Goal: Task Accomplishment & Management: Use online tool/utility

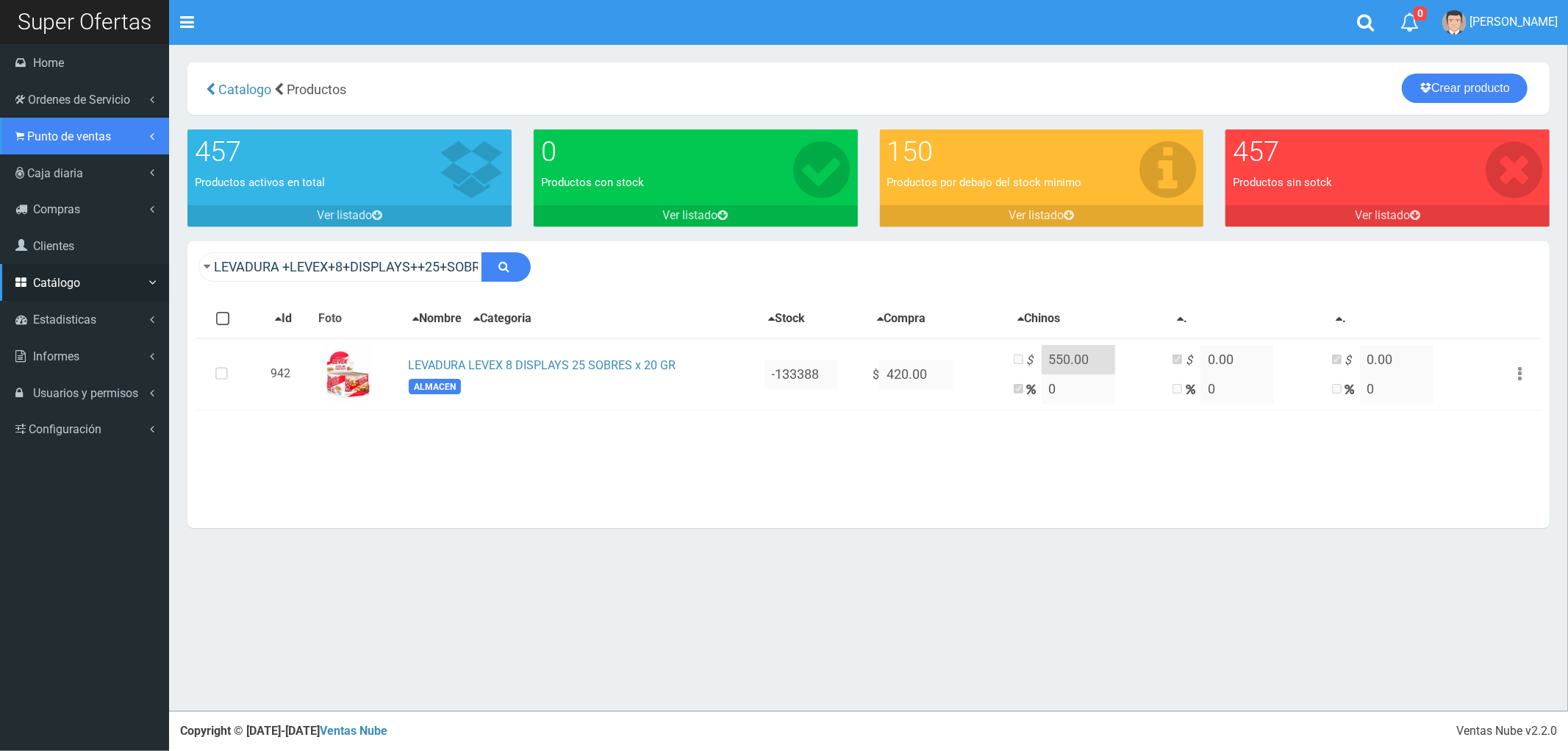
click at [53, 133] on span "Punto de ventas" at bounding box center [69, 136] width 84 height 14
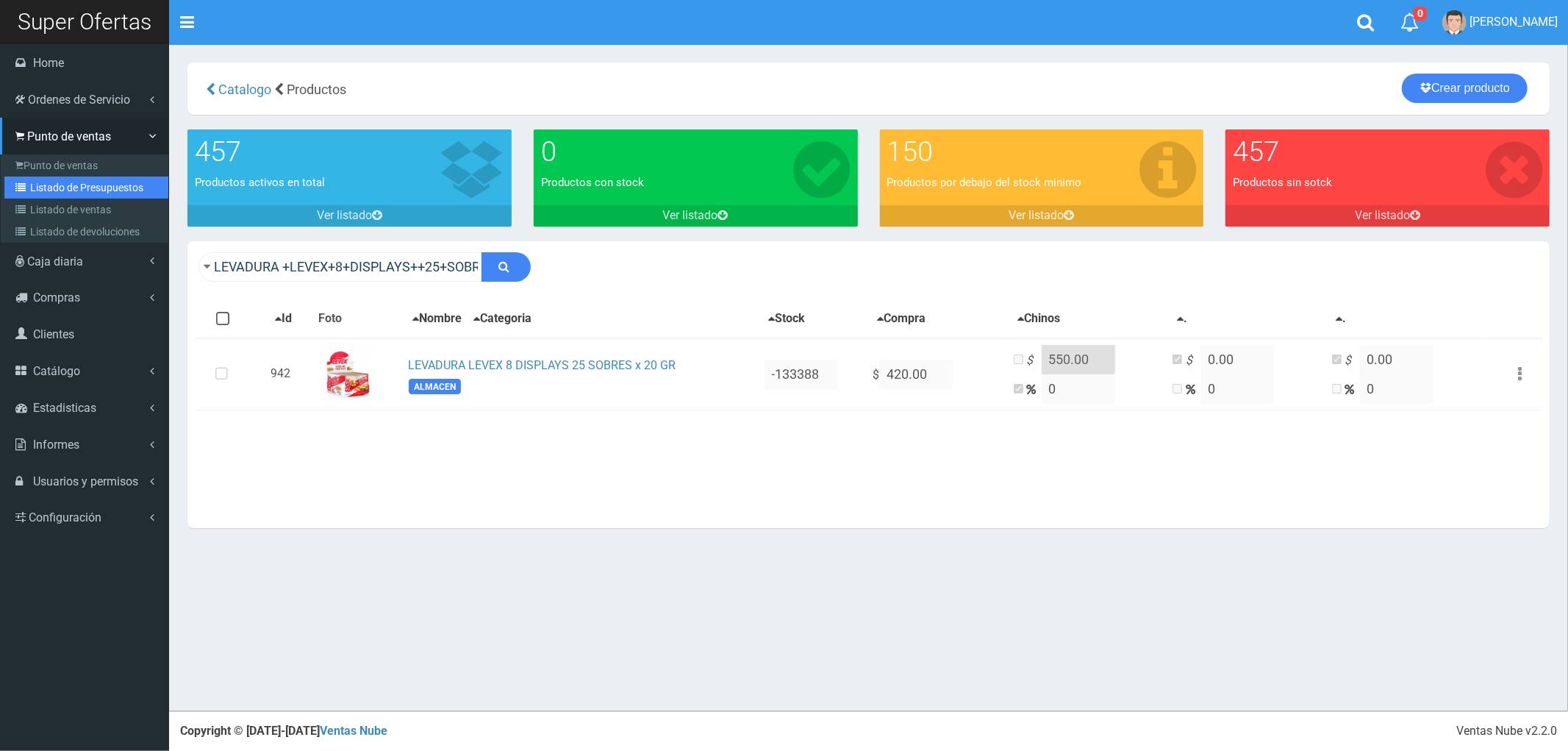
click at [53, 186] on link "Listado de Presupuestos" at bounding box center [86, 188] width 163 height 22
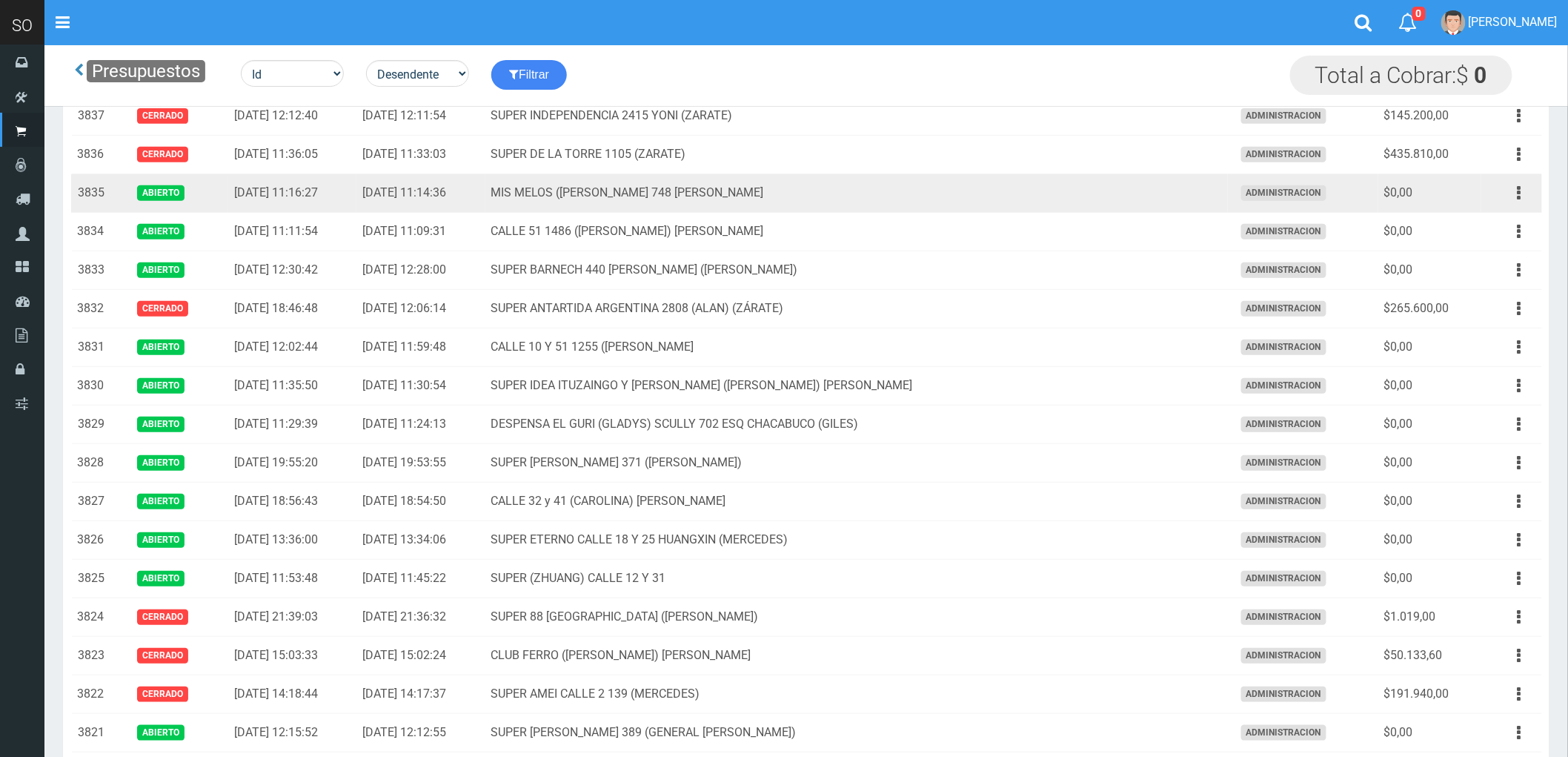
scroll to position [165, 0]
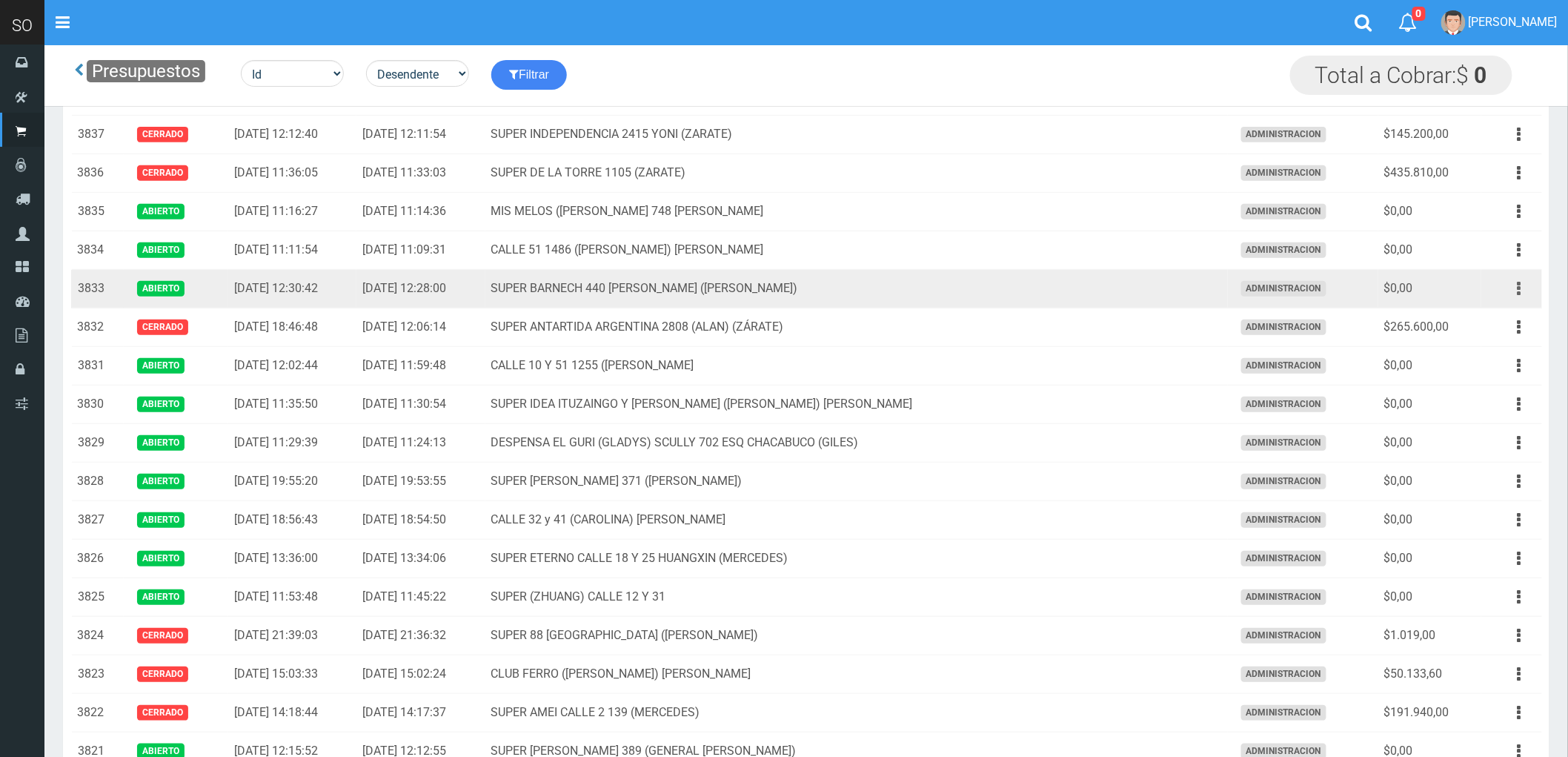
click at [1520, 287] on icon "button" at bounding box center [1520, 288] width 4 height 26
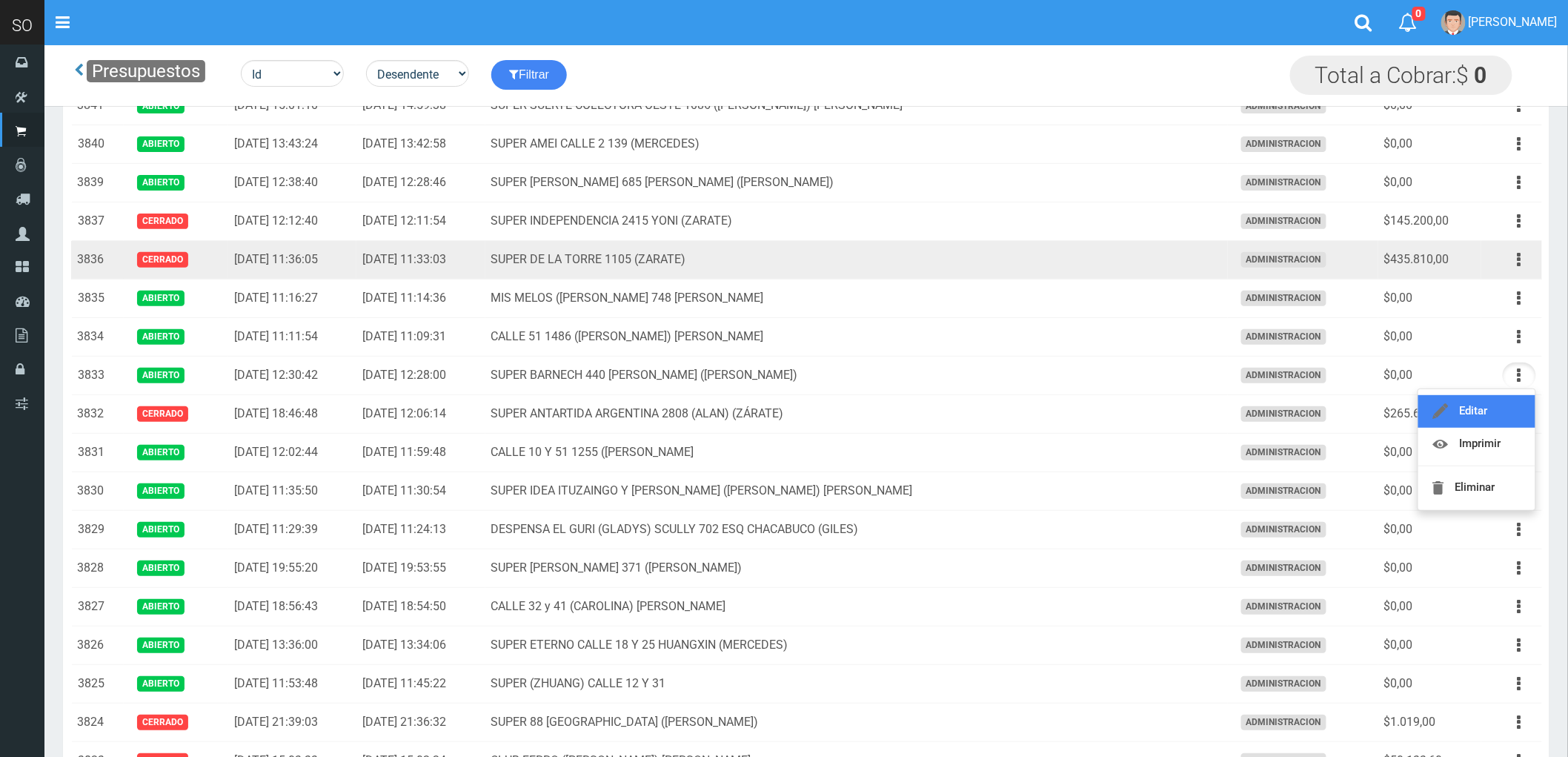
scroll to position [0, 0]
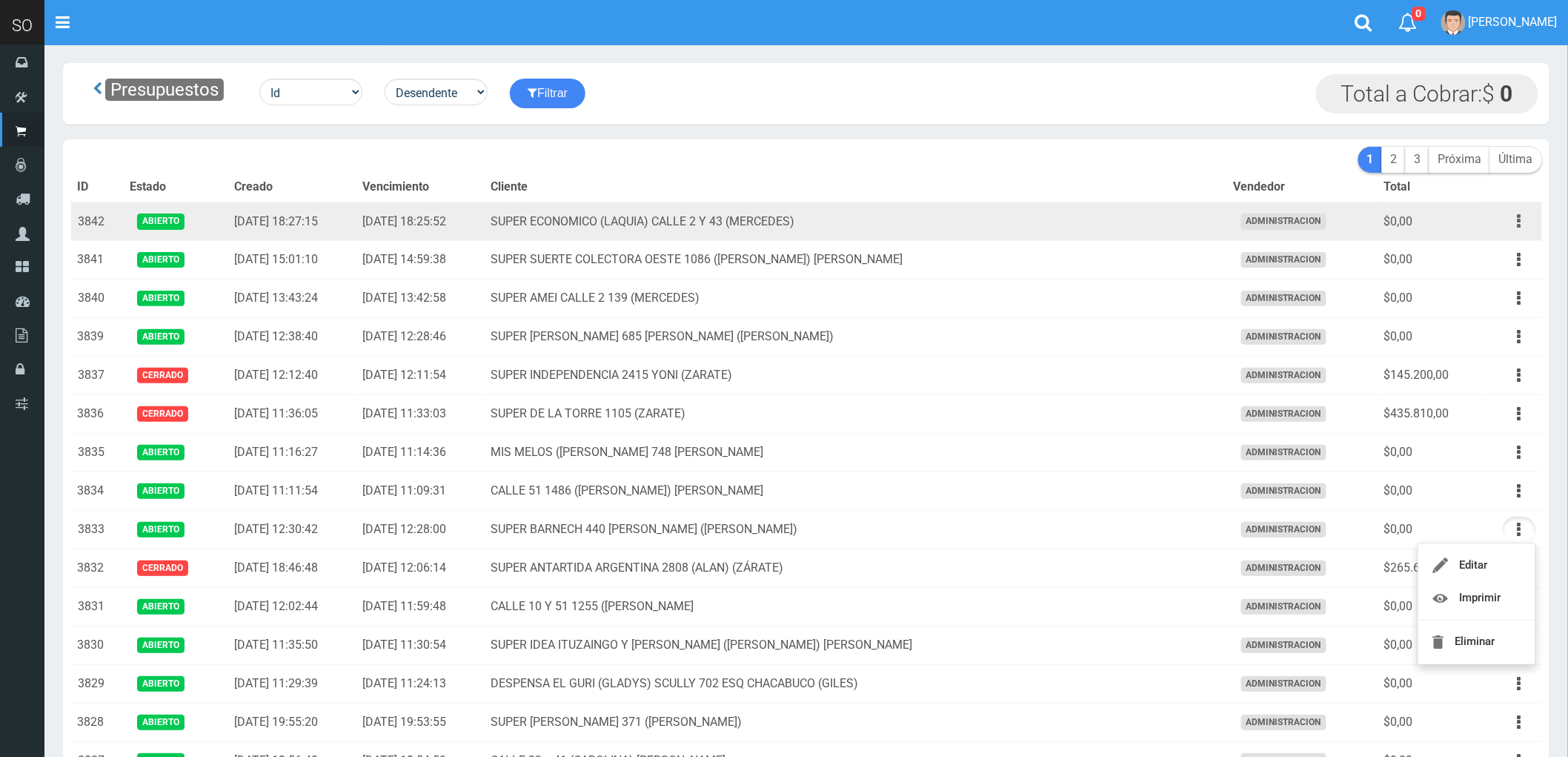
click at [1515, 220] on button "button" at bounding box center [1519, 221] width 34 height 26
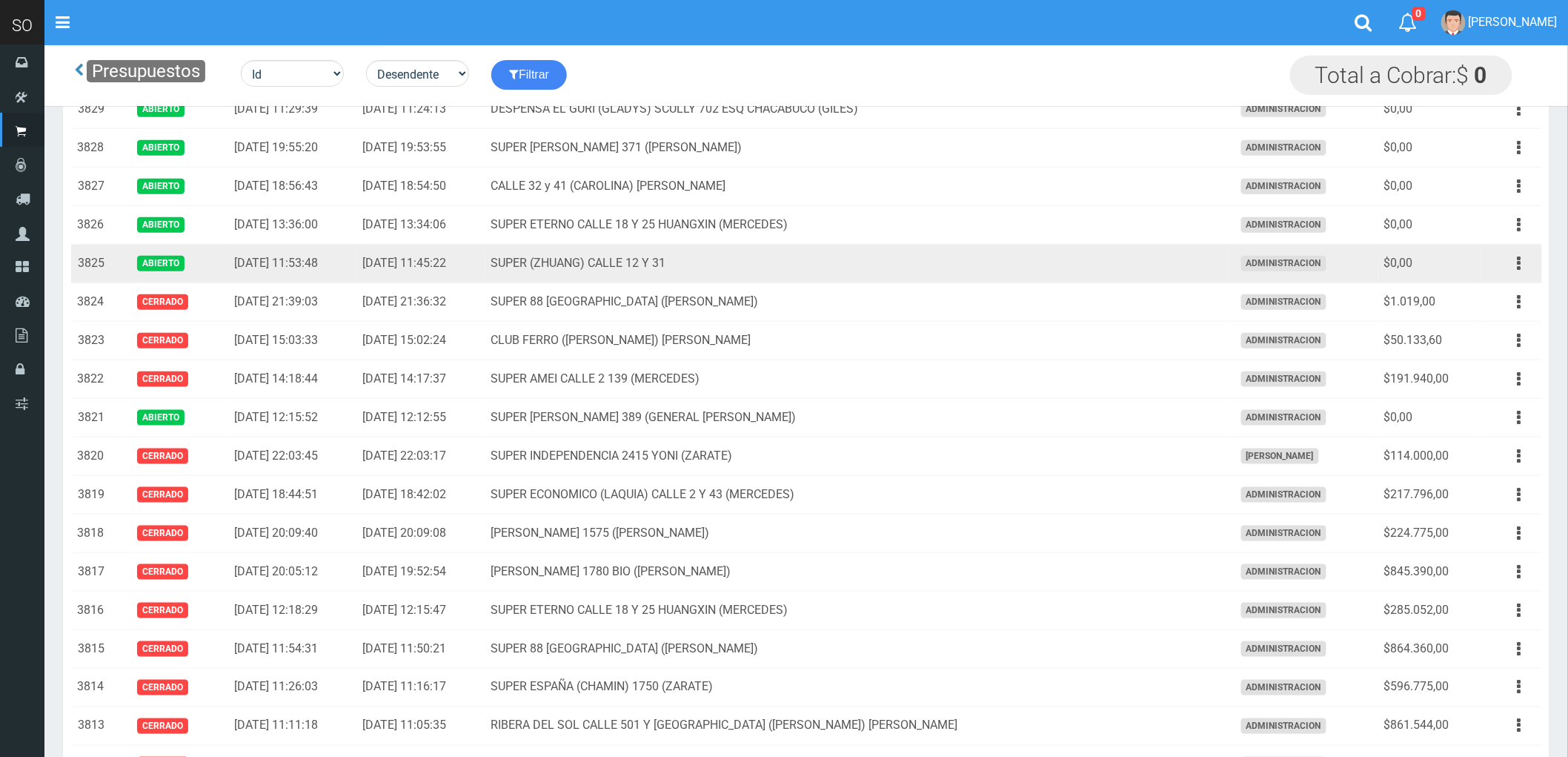
scroll to position [494, 0]
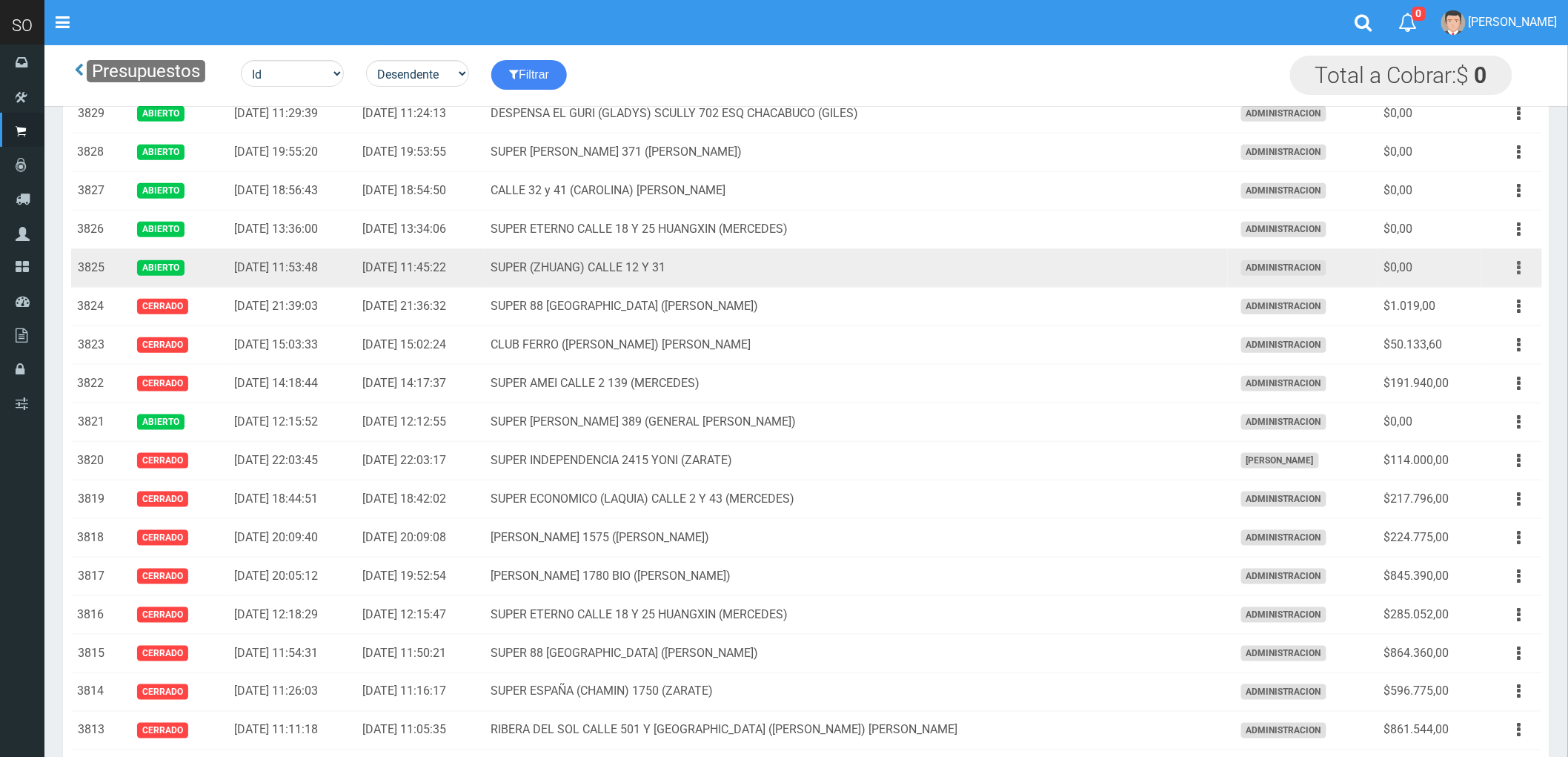
click at [1522, 270] on button "button" at bounding box center [1519, 268] width 34 height 26
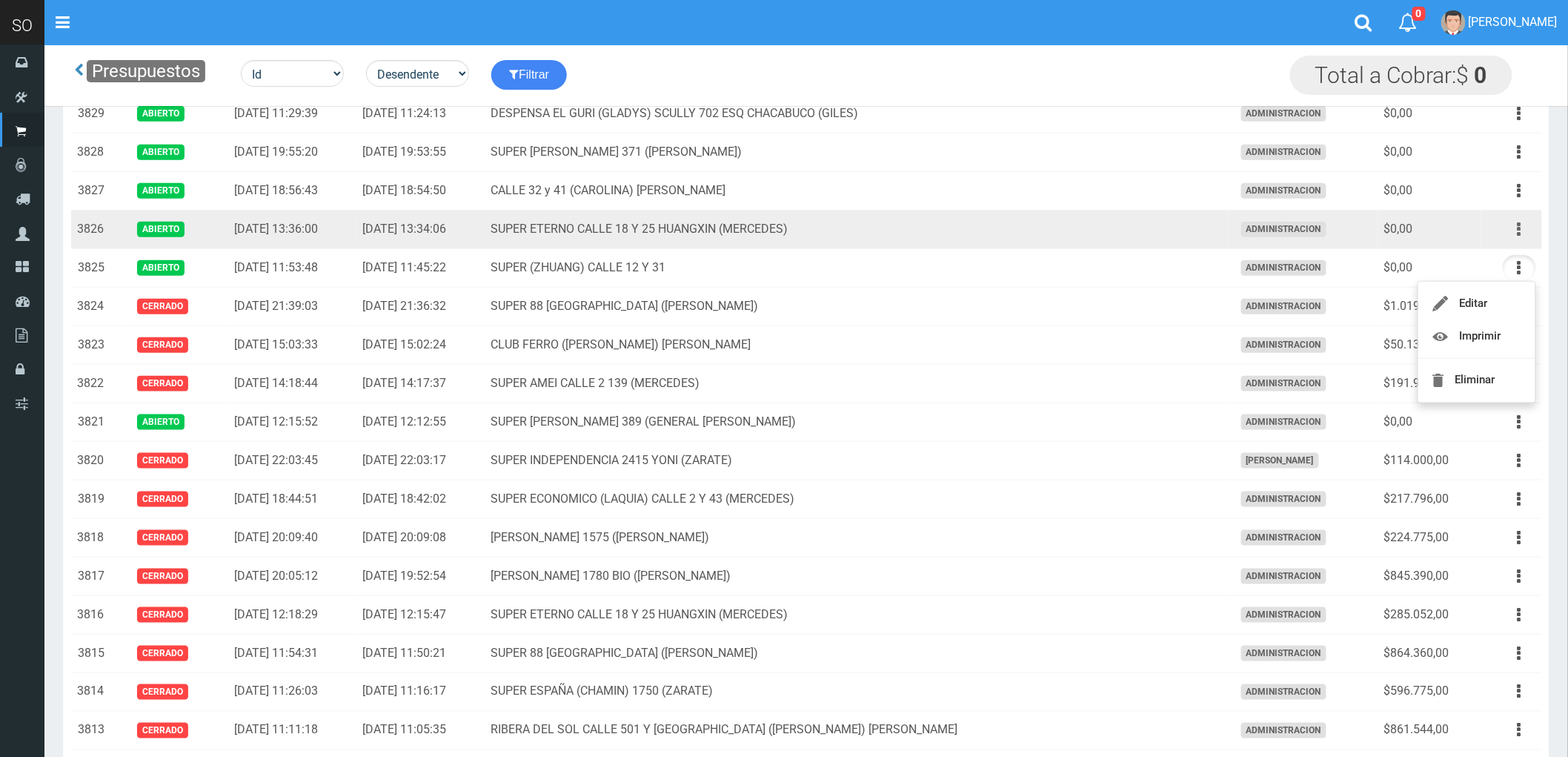
click at [1520, 232] on icon "button" at bounding box center [1520, 230] width 4 height 26
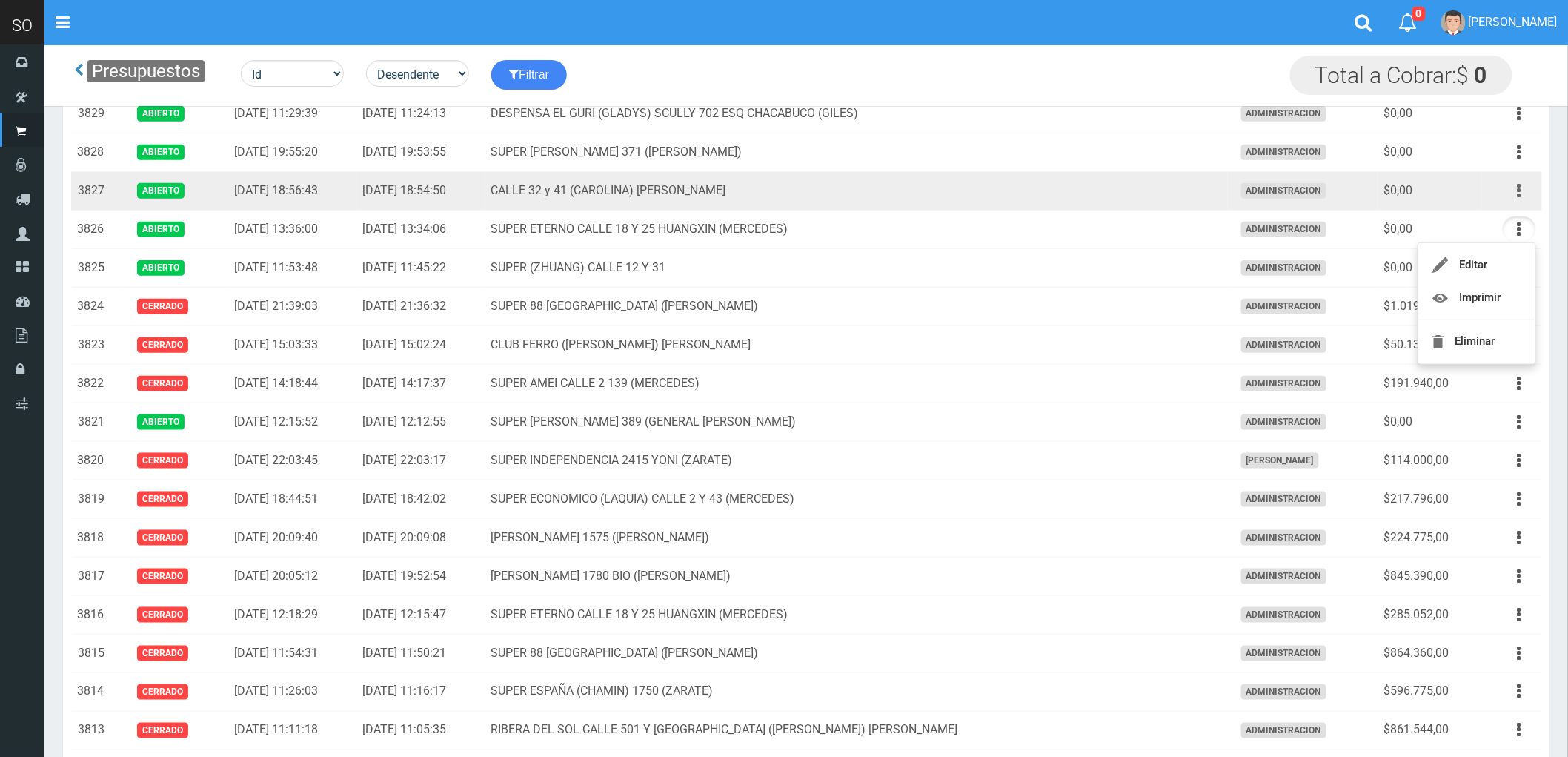
click at [1520, 189] on icon "button" at bounding box center [1520, 191] width 4 height 26
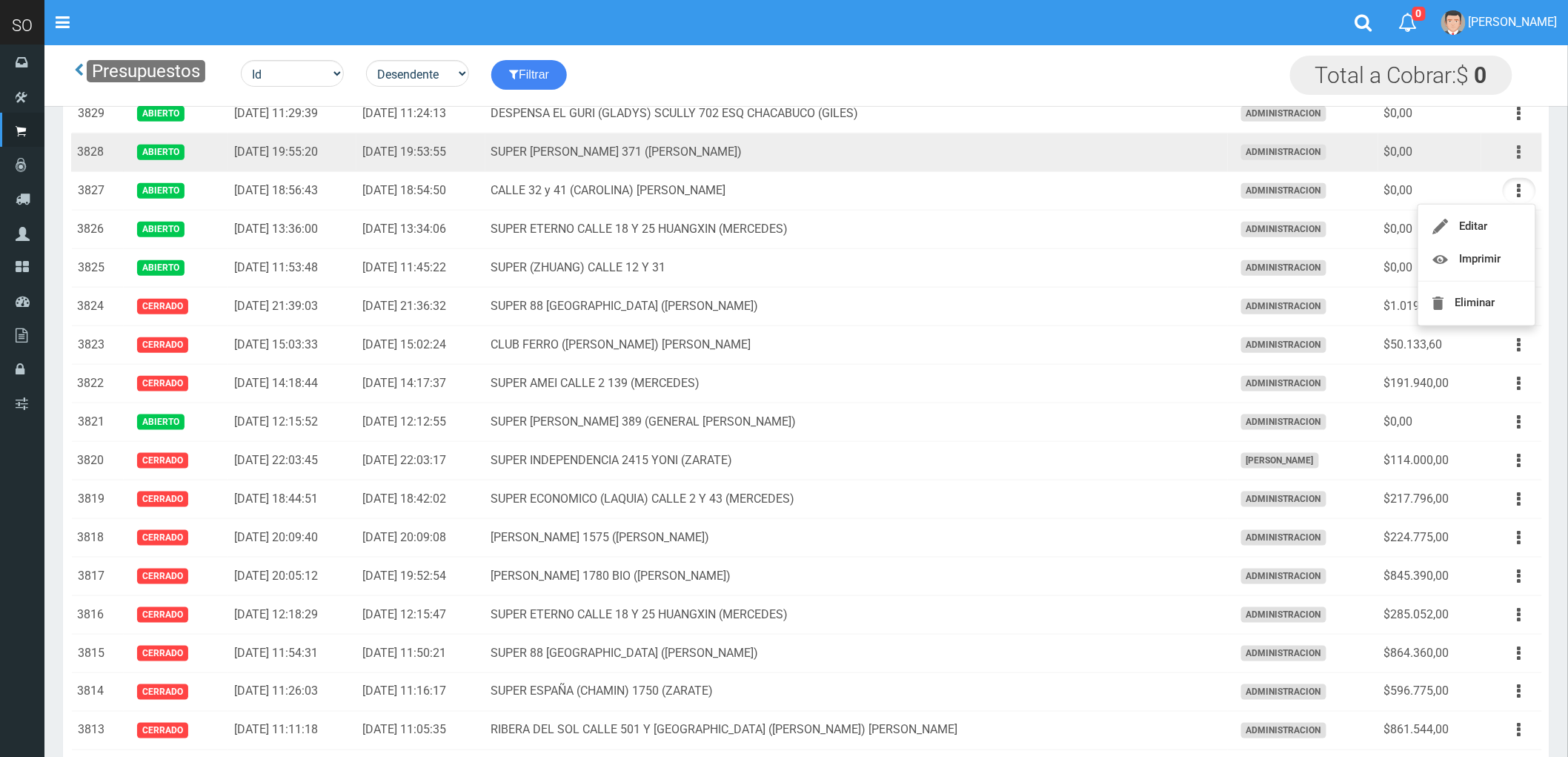
click at [1519, 158] on icon "button" at bounding box center [1520, 152] width 4 height 26
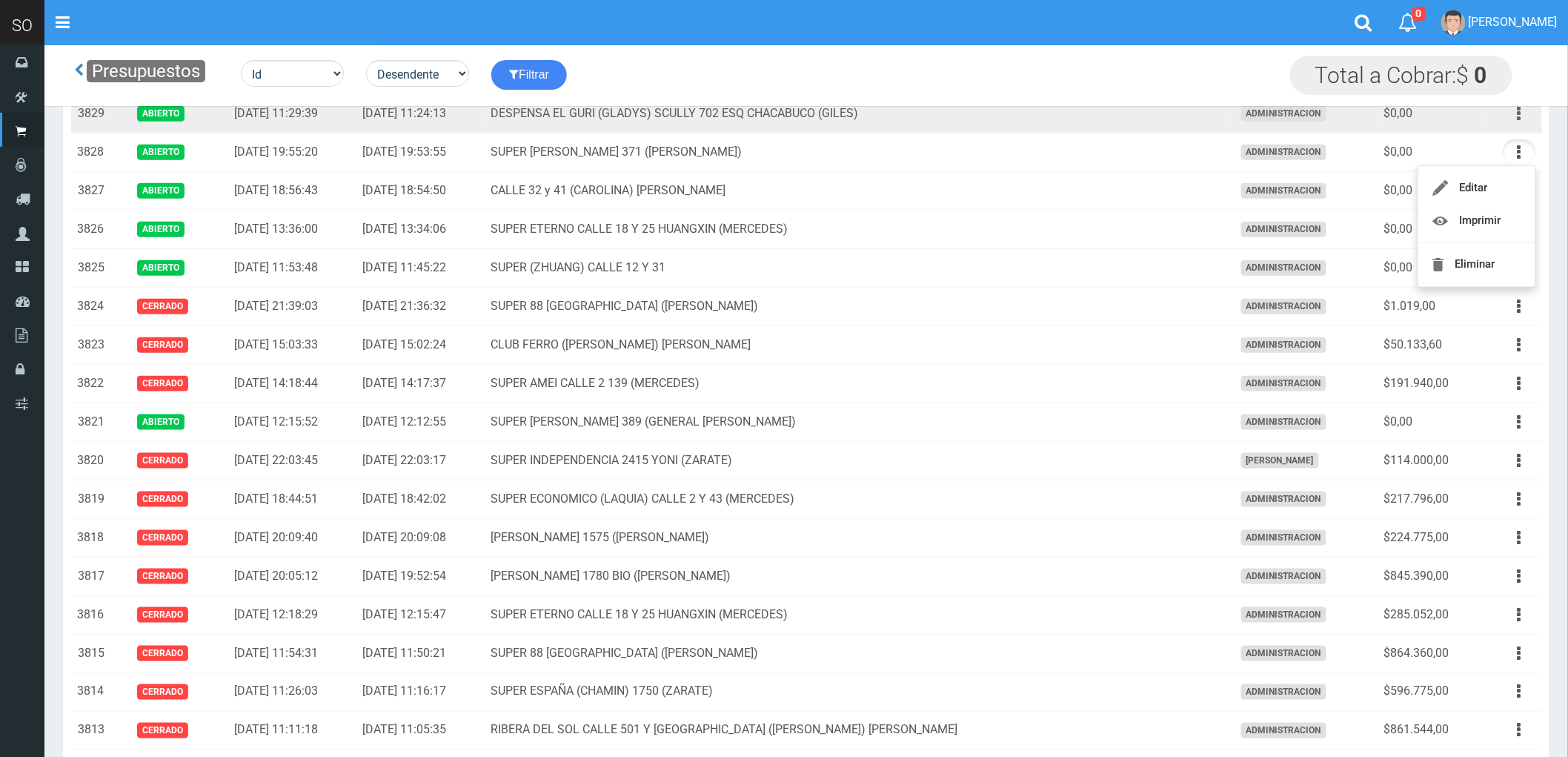
click at [1520, 115] on icon "button" at bounding box center [1520, 114] width 4 height 26
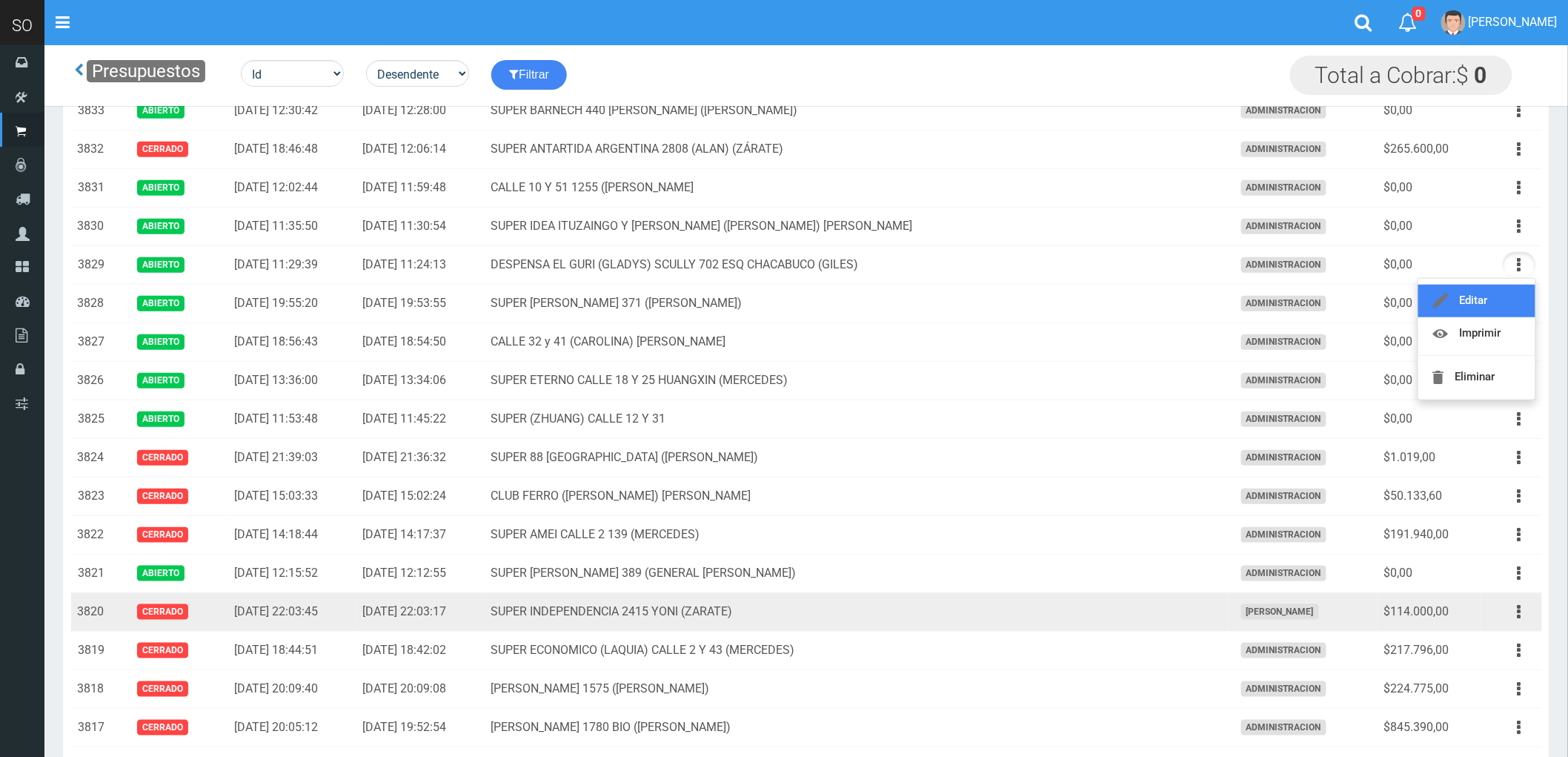
scroll to position [329, 0]
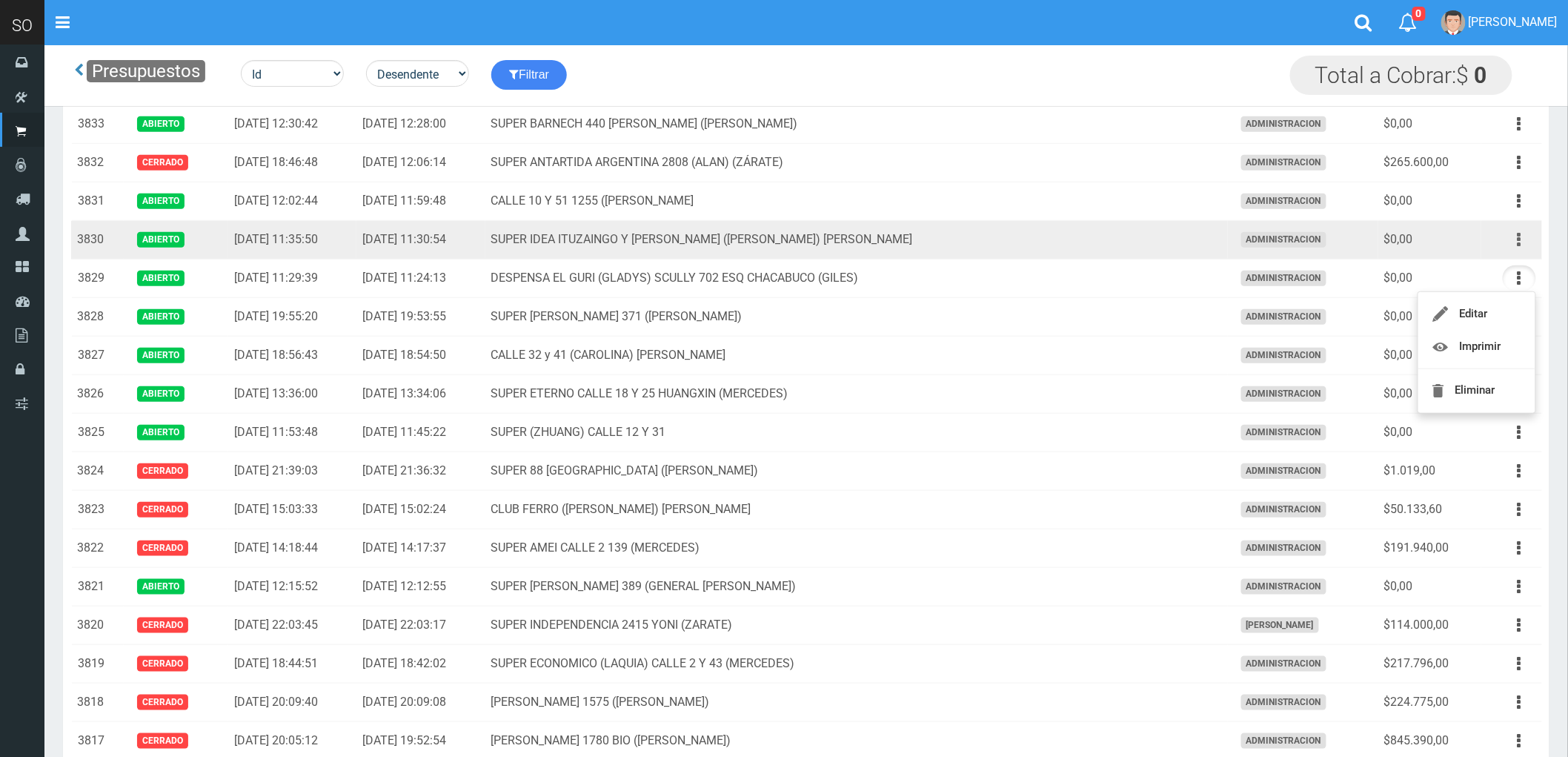
click at [1515, 238] on button "button" at bounding box center [1519, 239] width 34 height 26
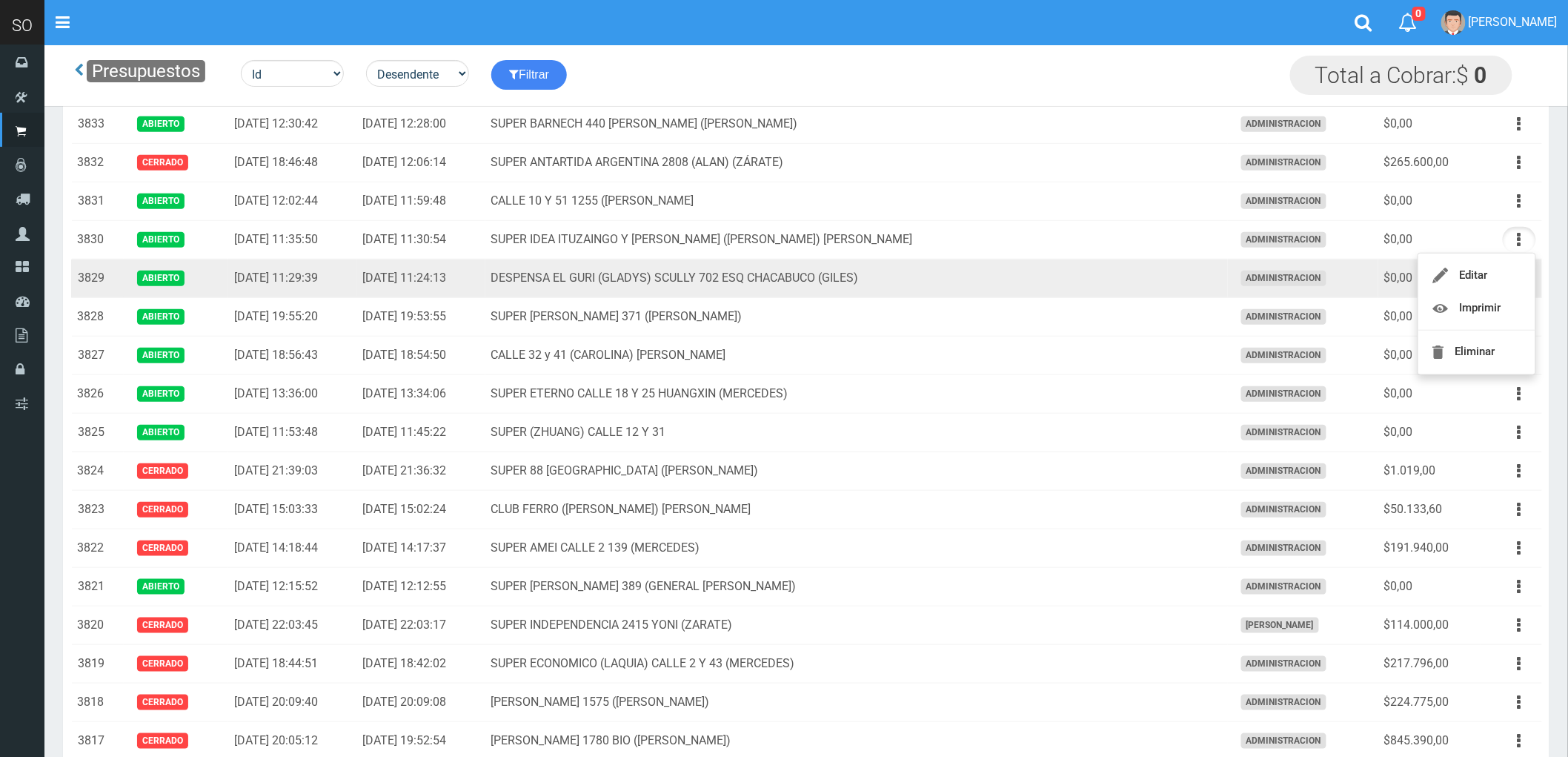
click at [1114, 277] on td "DESPENSA EL GURI (GLADYS) SCULLY 702 ESQ CHACABUCO (GILES)" at bounding box center [857, 279] width 742 height 39
click at [1516, 281] on button "button" at bounding box center [1519, 278] width 34 height 26
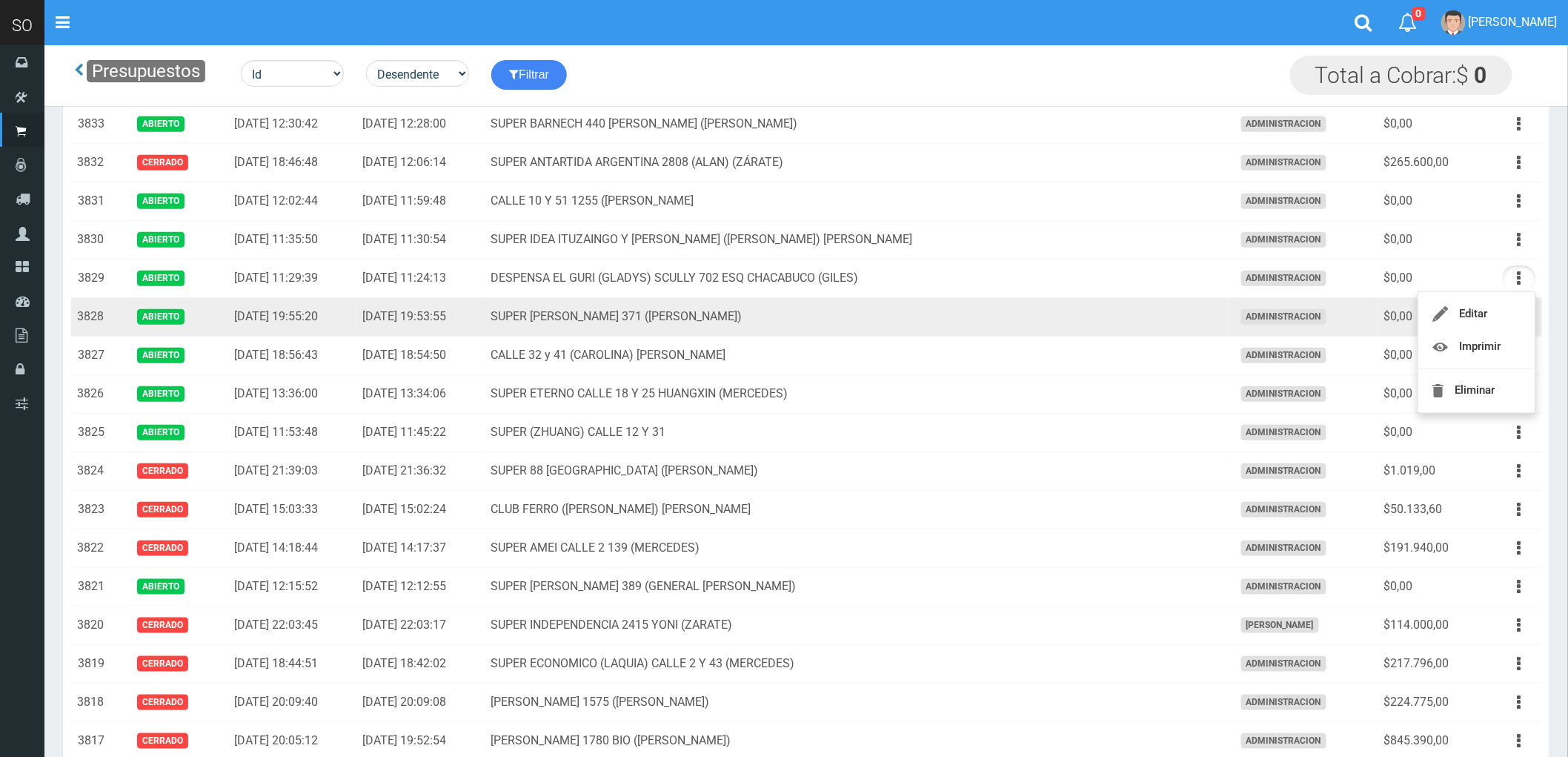
click at [943, 319] on td "SUPER STEVEN SUERO 371 (GILES)" at bounding box center [857, 317] width 742 height 39
drag, startPoint x: 1518, startPoint y: 319, endPoint x: 1506, endPoint y: 326, distance: 13.9
click at [1515, 320] on button "button" at bounding box center [1519, 316] width 34 height 26
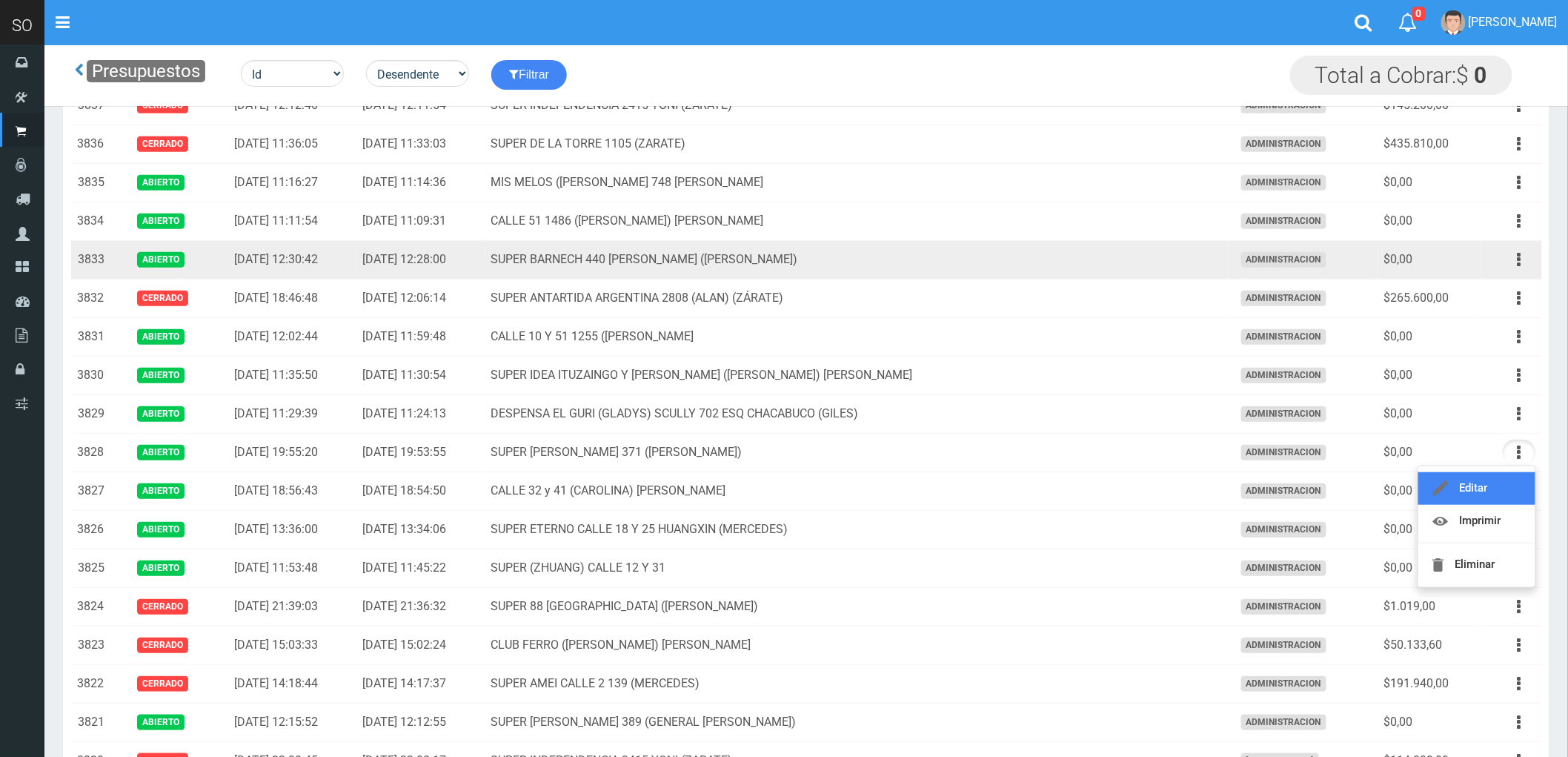
scroll to position [165, 0]
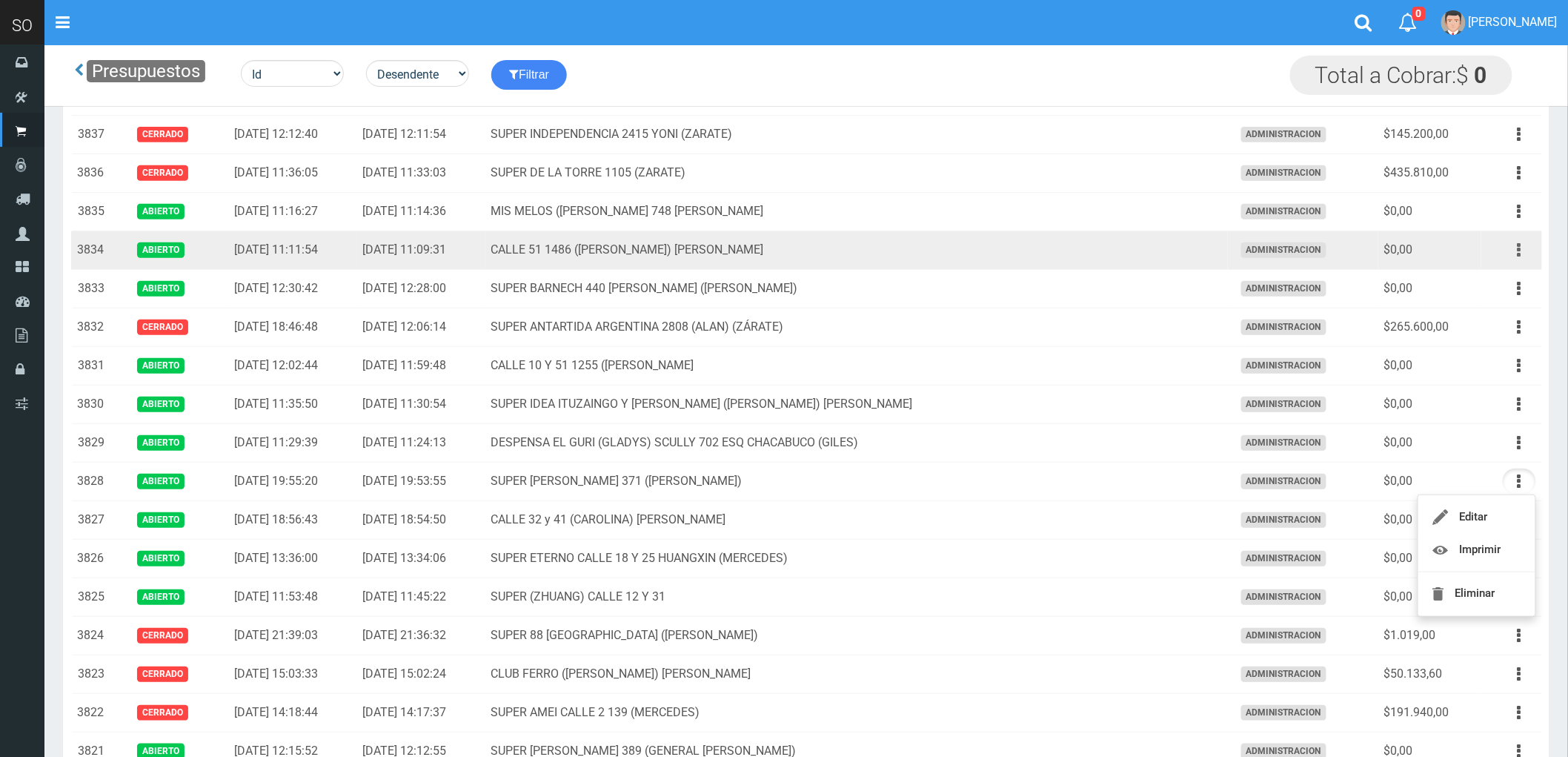
click at [1515, 252] on button "button" at bounding box center [1519, 250] width 34 height 26
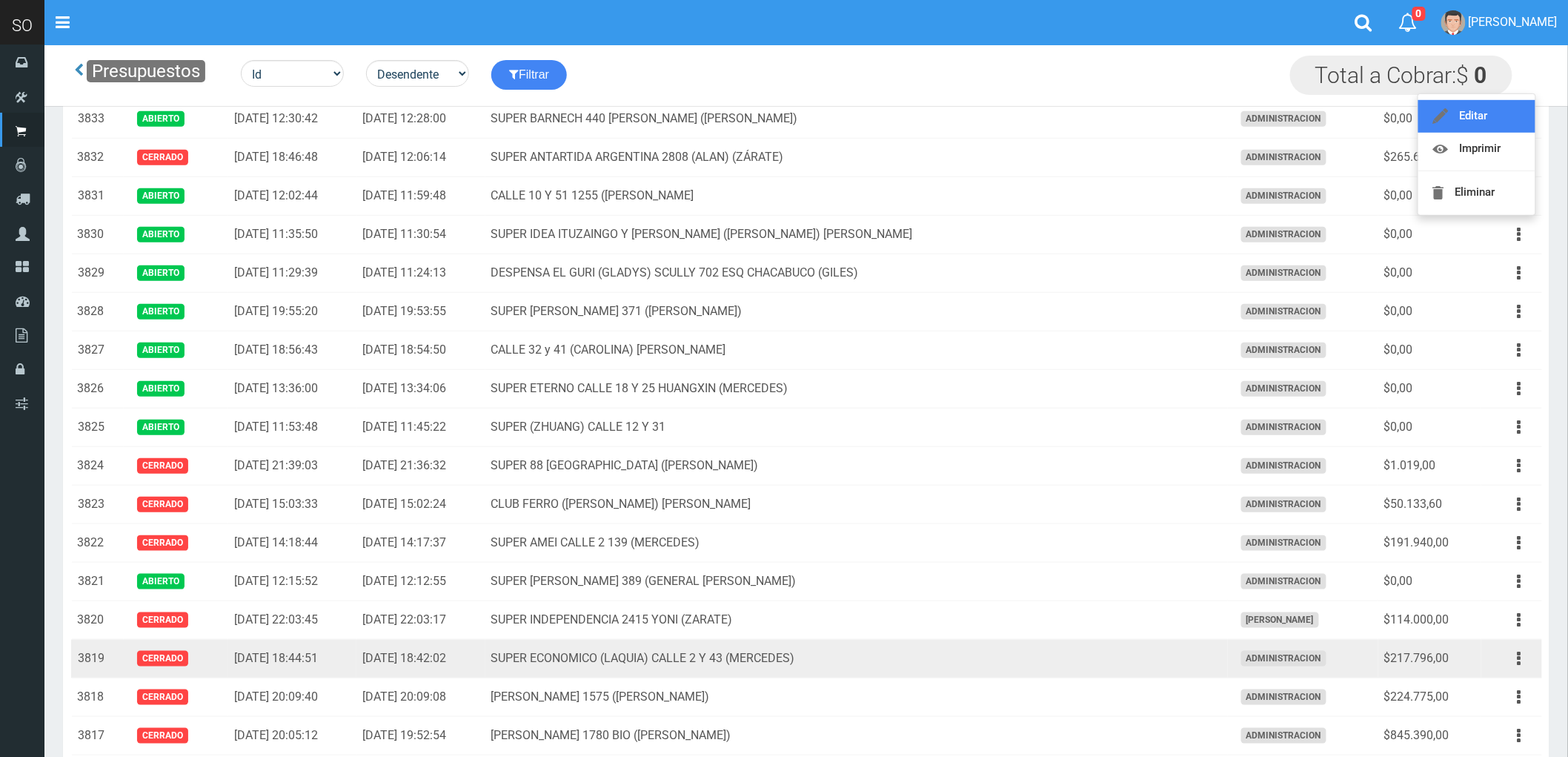
scroll to position [329, 0]
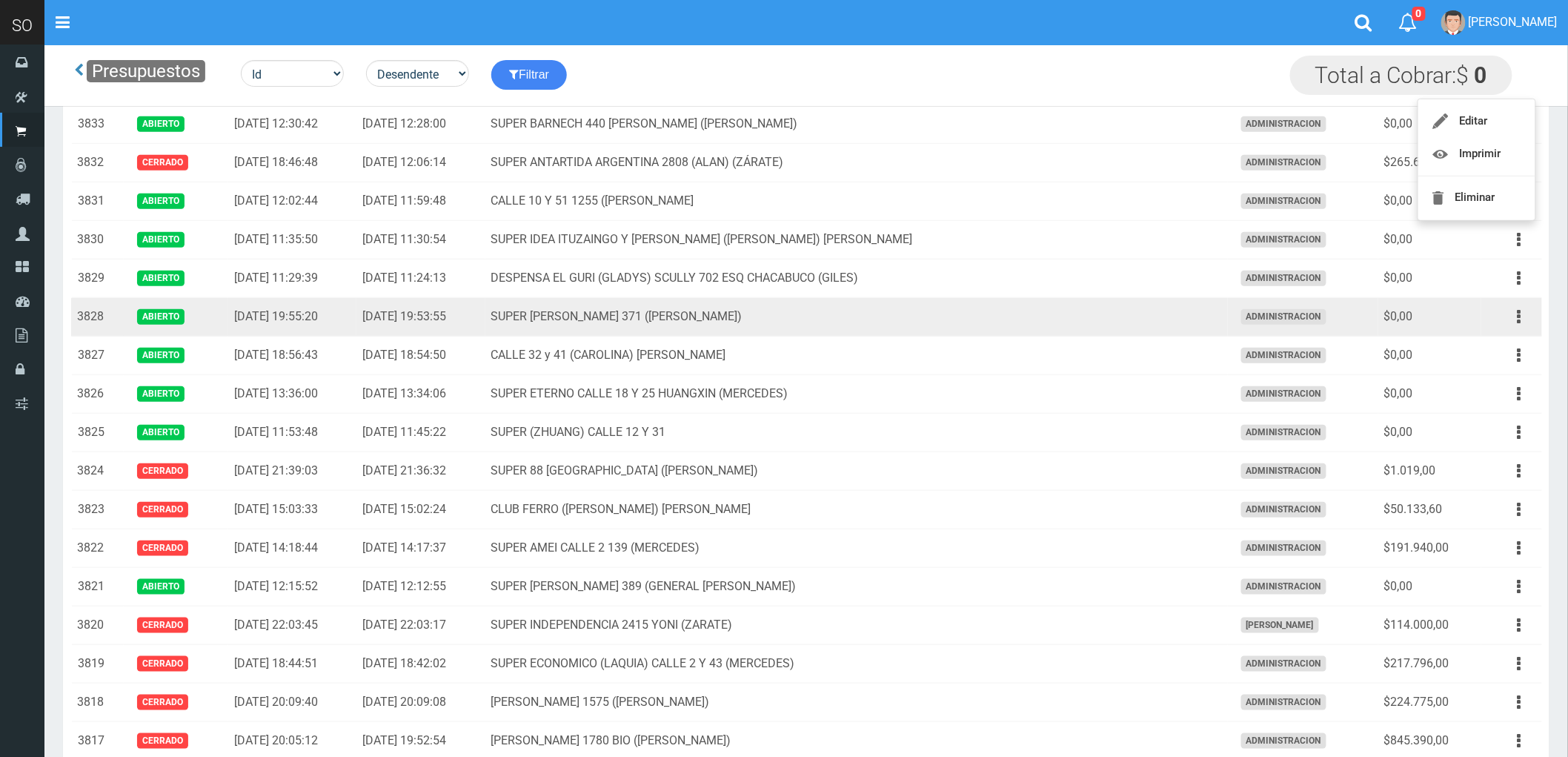
click at [842, 322] on td "SUPER STEVEN SUERO 371 (GILES)" at bounding box center [857, 317] width 742 height 39
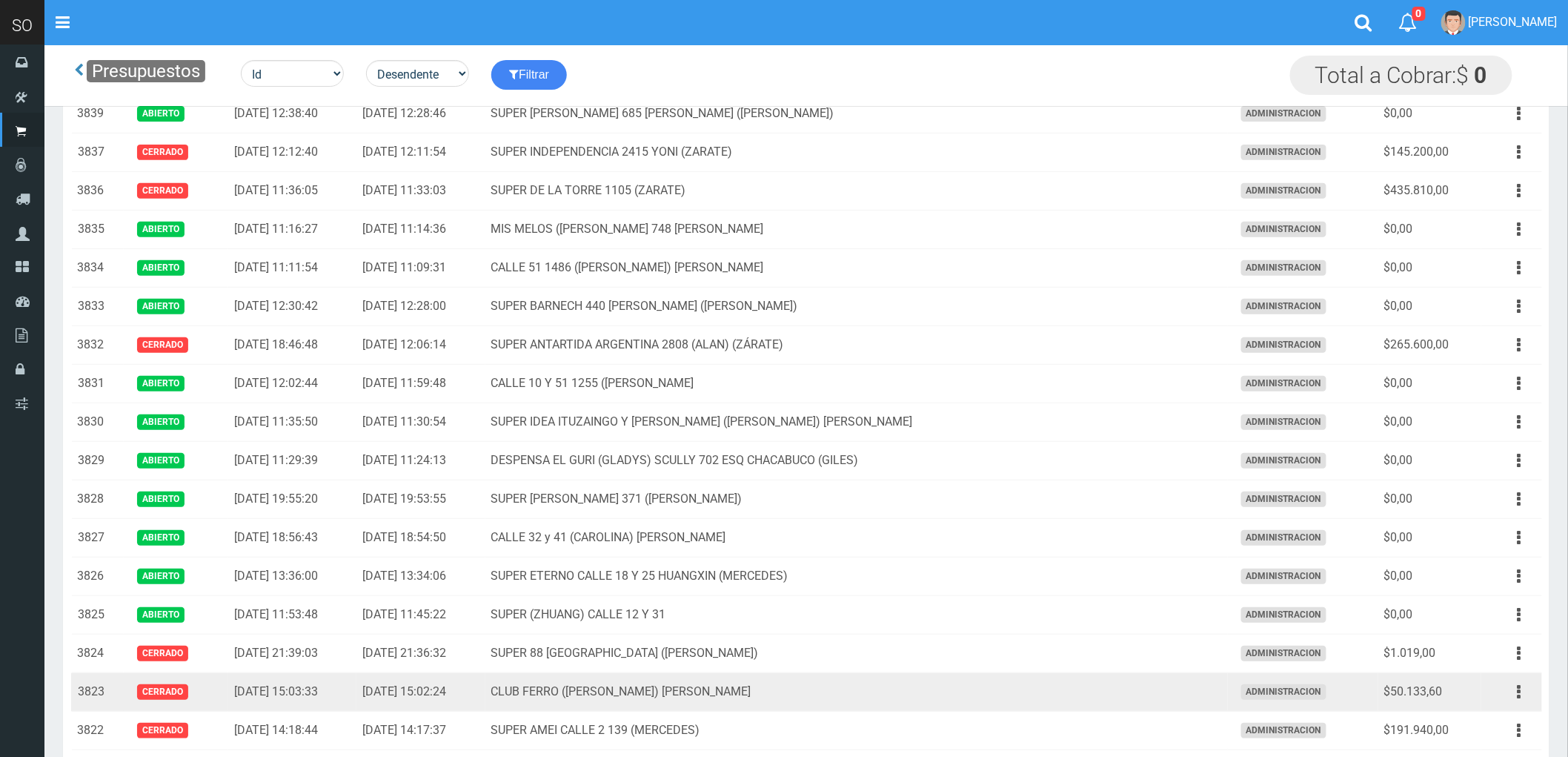
scroll to position [0, 0]
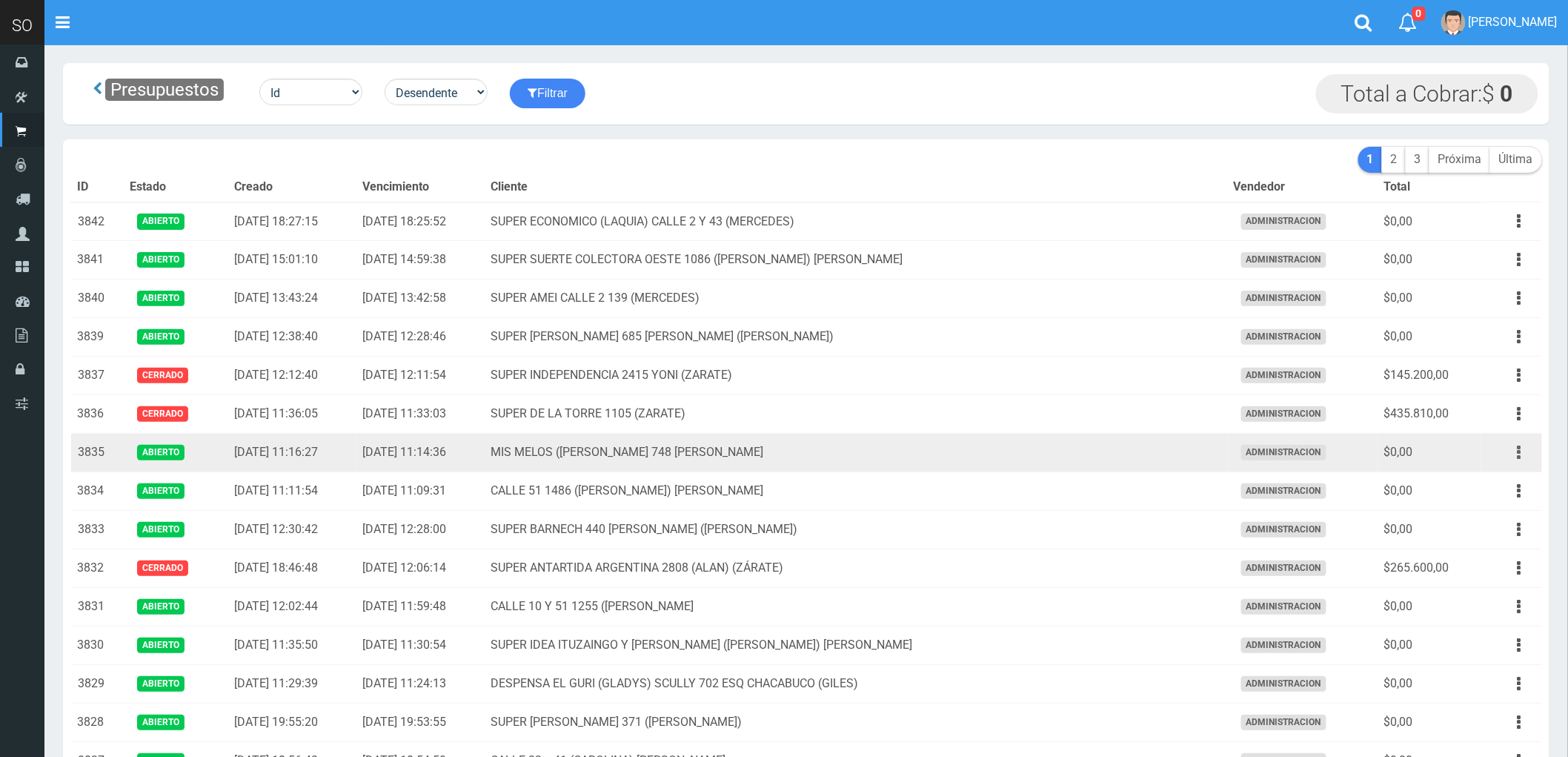
click at [1515, 451] on button "button" at bounding box center [1519, 452] width 34 height 26
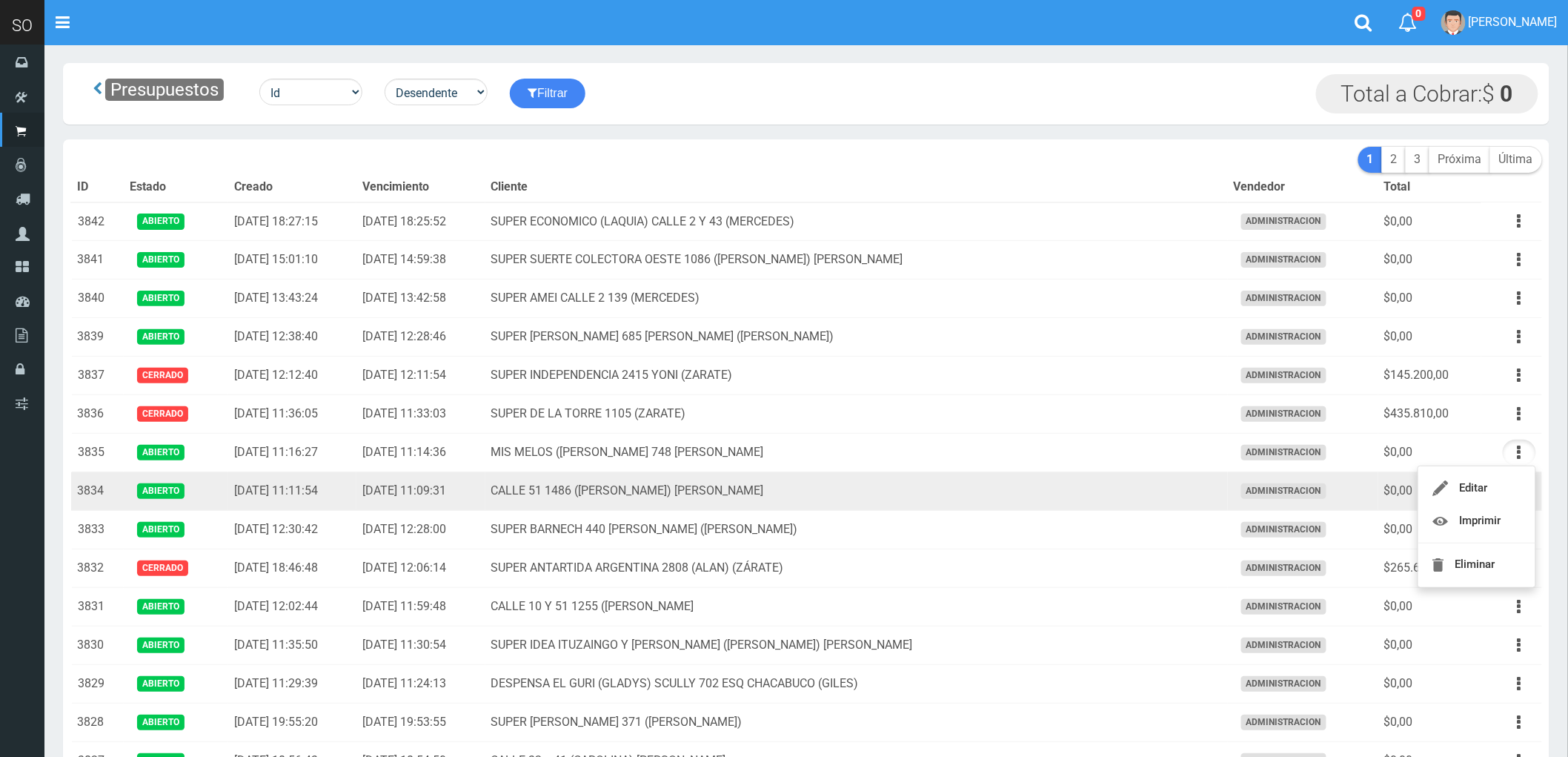
click at [913, 490] on td "CALLE 51 1486 (GASTON) GILES" at bounding box center [857, 492] width 742 height 39
click at [1522, 497] on button "button" at bounding box center [1519, 491] width 34 height 26
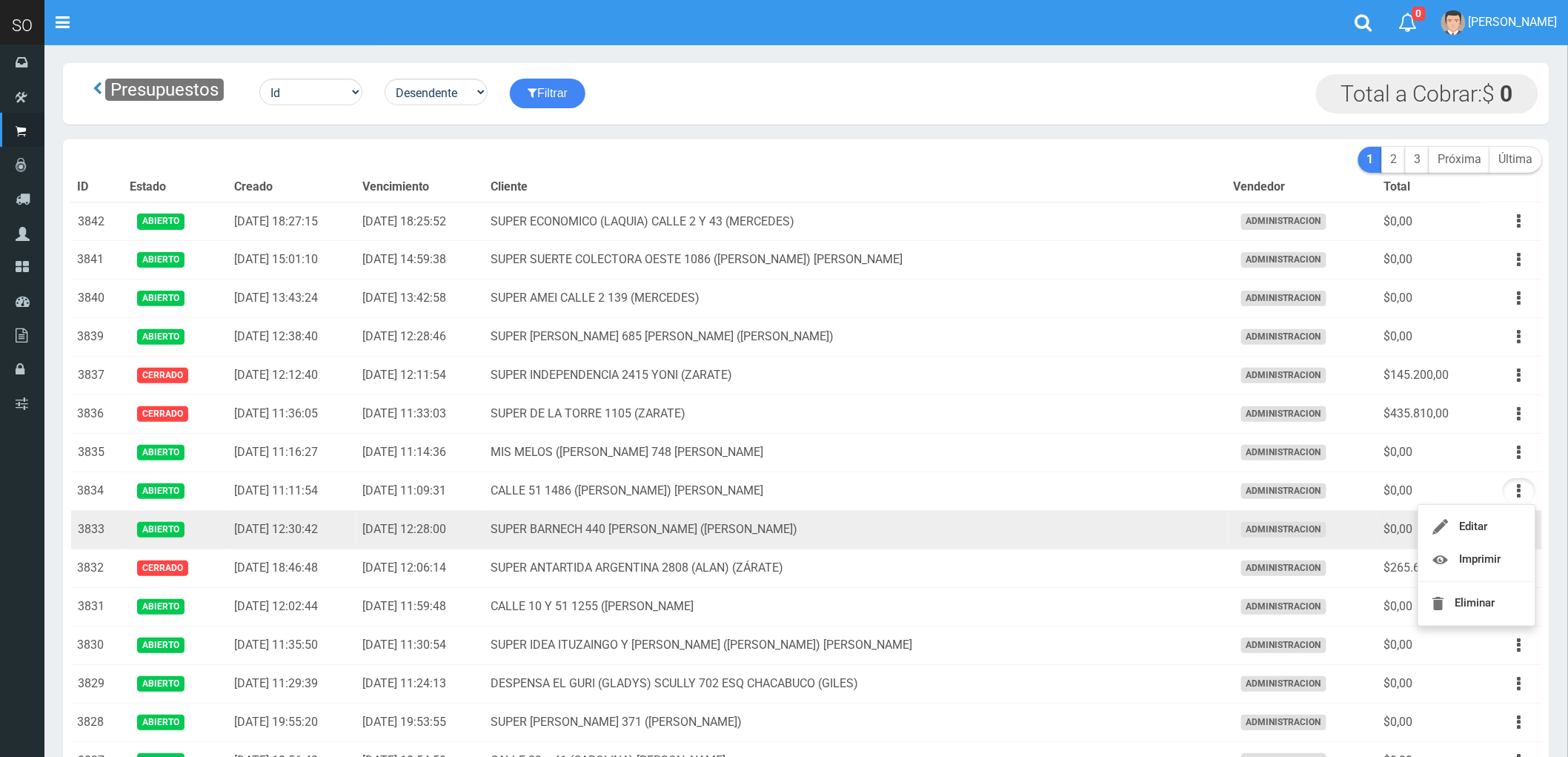
click at [1047, 536] on td "SUPER BARNECH 440 MIRIAM (LUJAN)" at bounding box center [857, 530] width 742 height 39
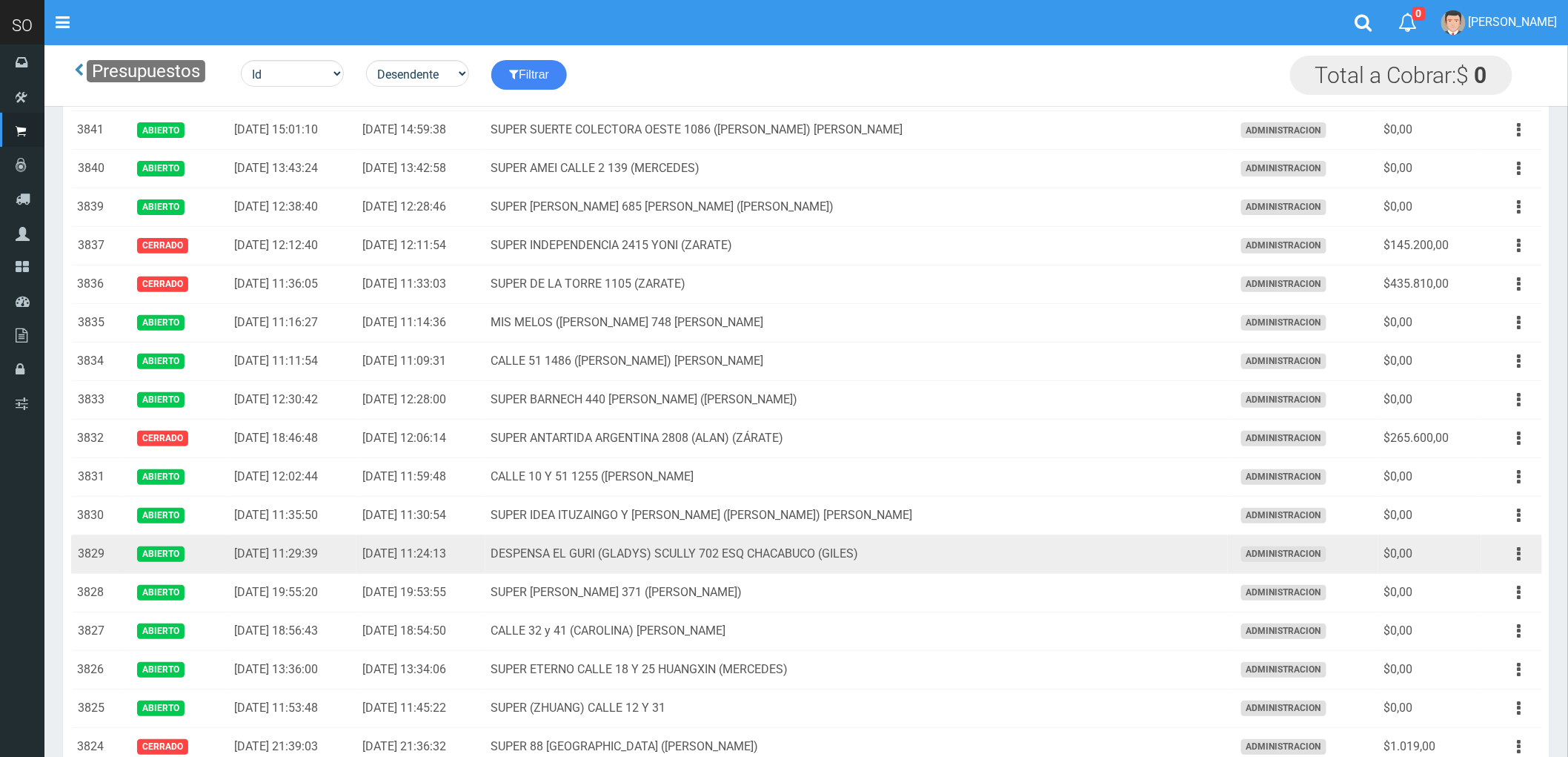
scroll to position [82, 0]
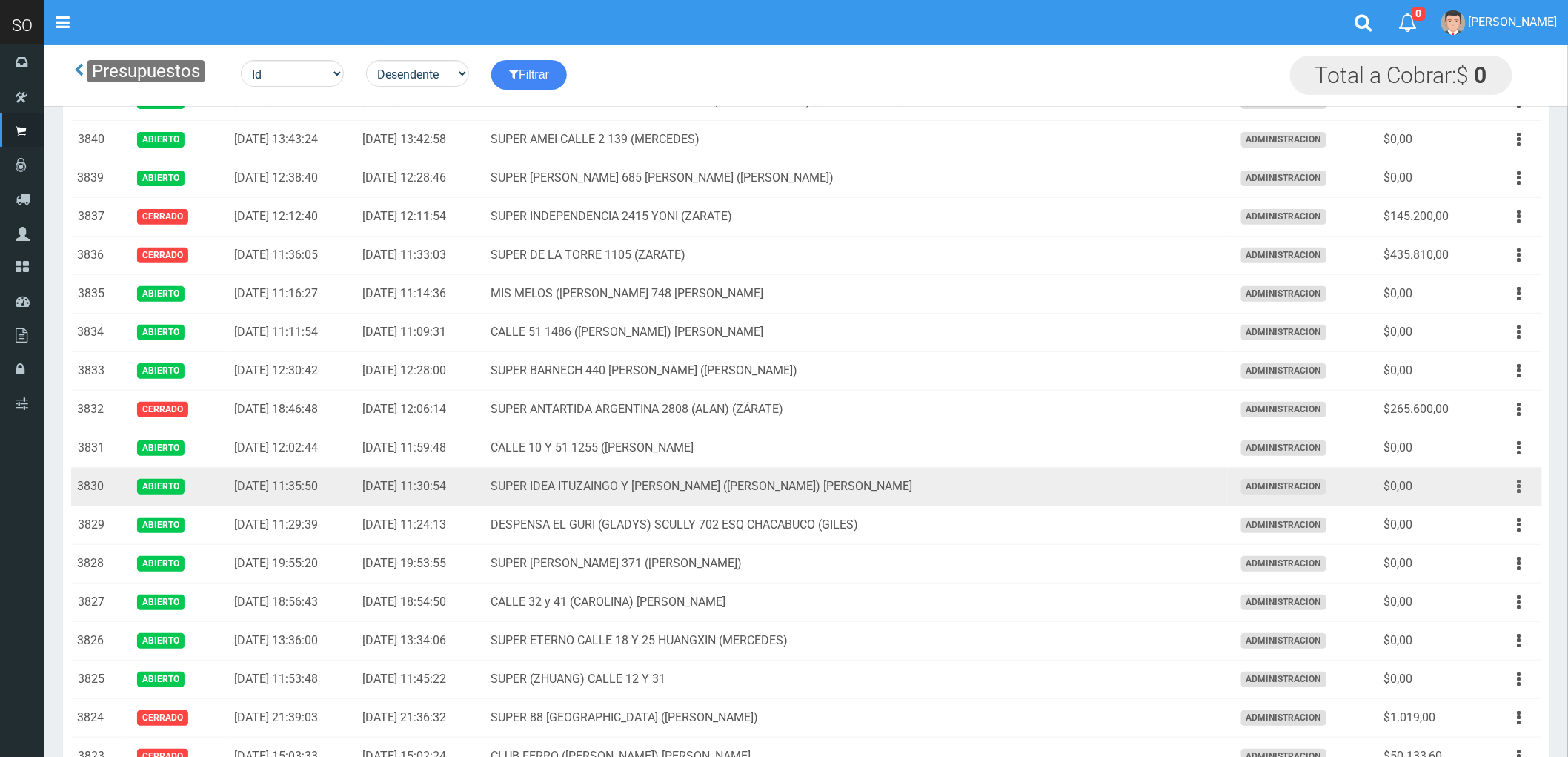
click at [1520, 485] on icon "button" at bounding box center [1520, 486] width 4 height 26
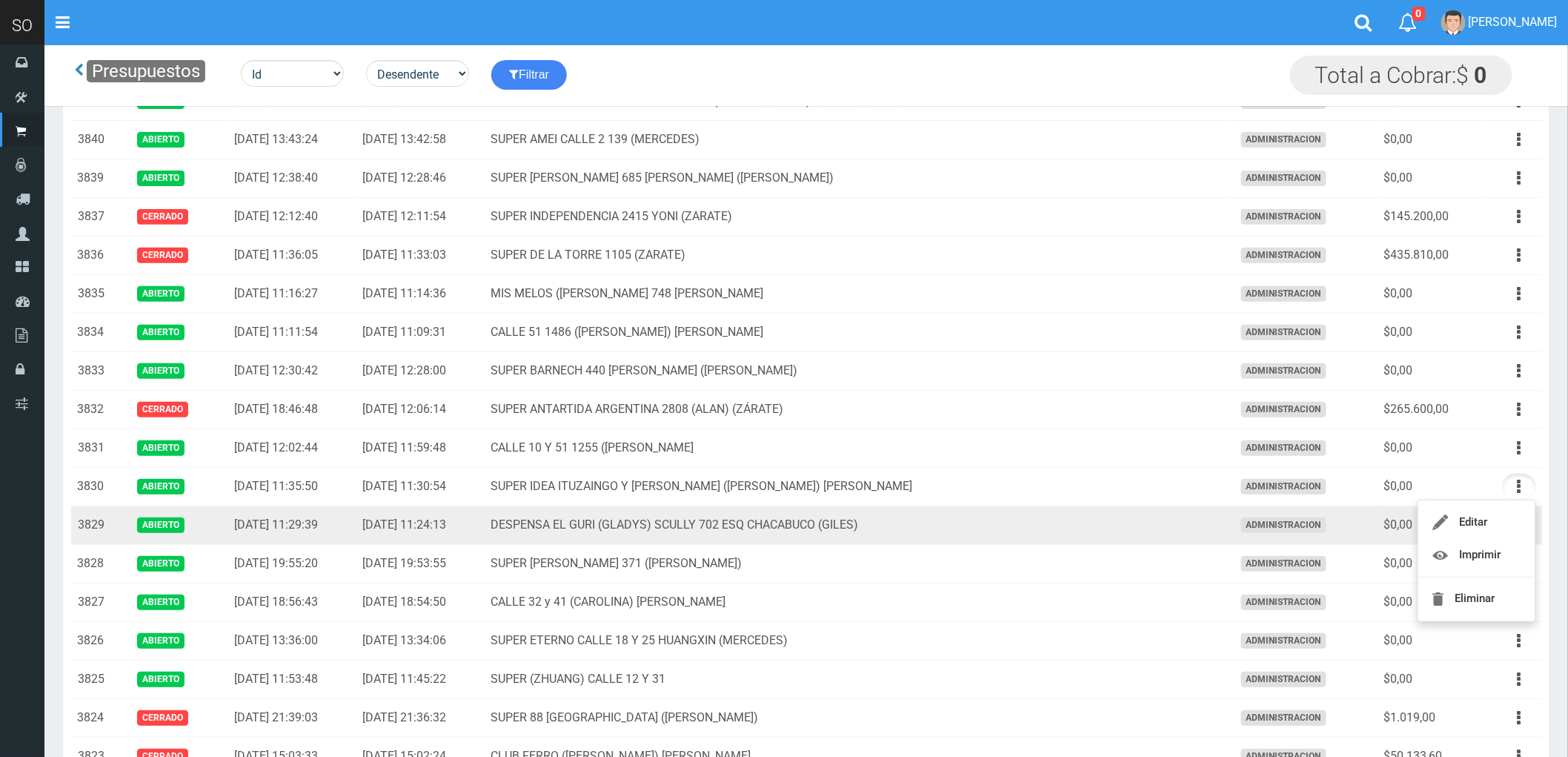
click at [1115, 531] on td "DESPENSA EL GURI (GLADYS) SCULLY 702 ESQ CHACABUCO (GILES)" at bounding box center [857, 526] width 742 height 39
click at [1519, 527] on icon "button" at bounding box center [1520, 525] width 4 height 26
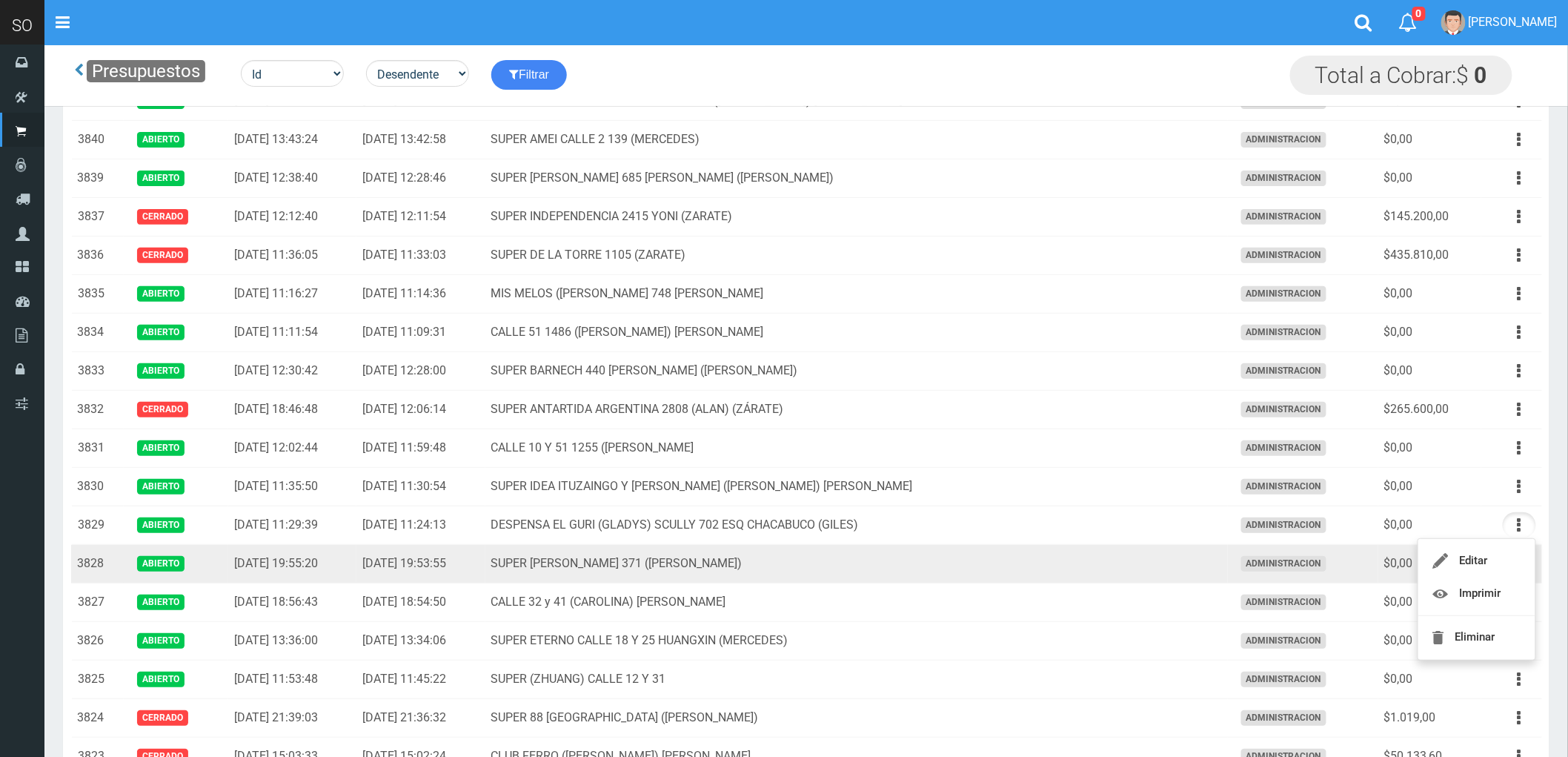
click at [1080, 552] on td "SUPER STEVEN SUERO 371 (GILES)" at bounding box center [857, 564] width 742 height 39
click at [1516, 560] on button "button" at bounding box center [1519, 563] width 34 height 26
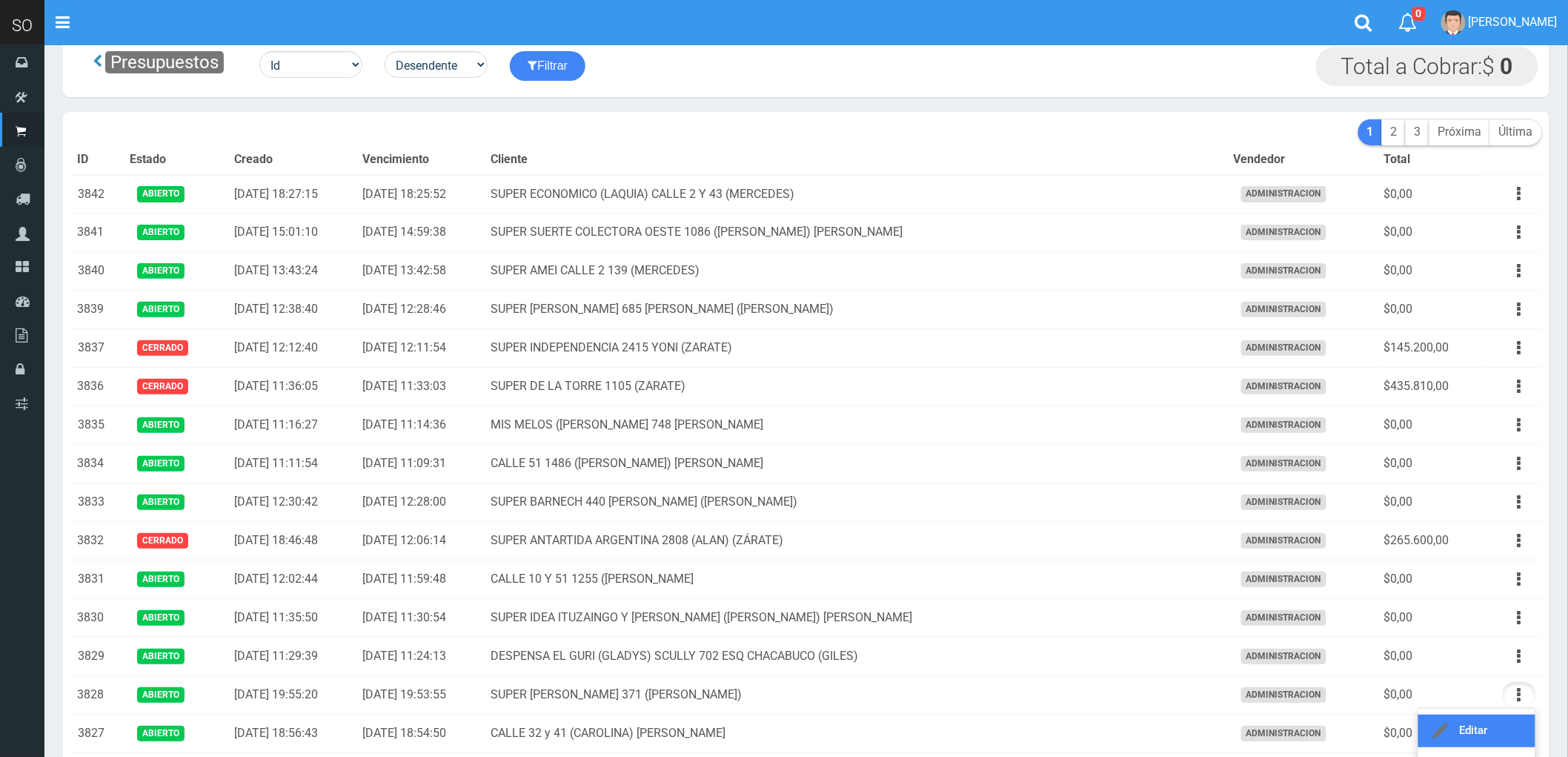
scroll to position [0, 0]
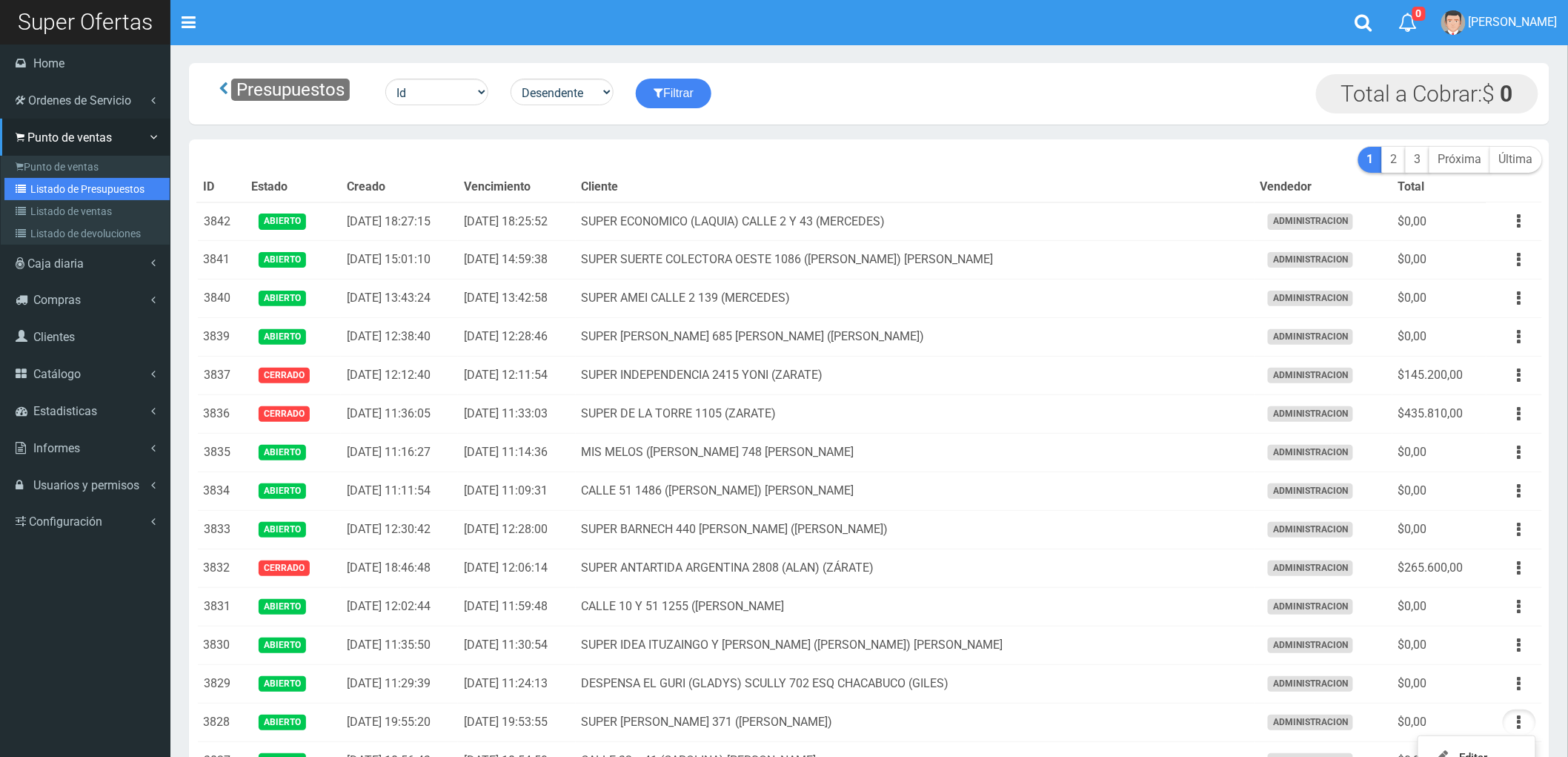
click at [63, 181] on link "Listado de Presupuestos" at bounding box center [87, 189] width 165 height 22
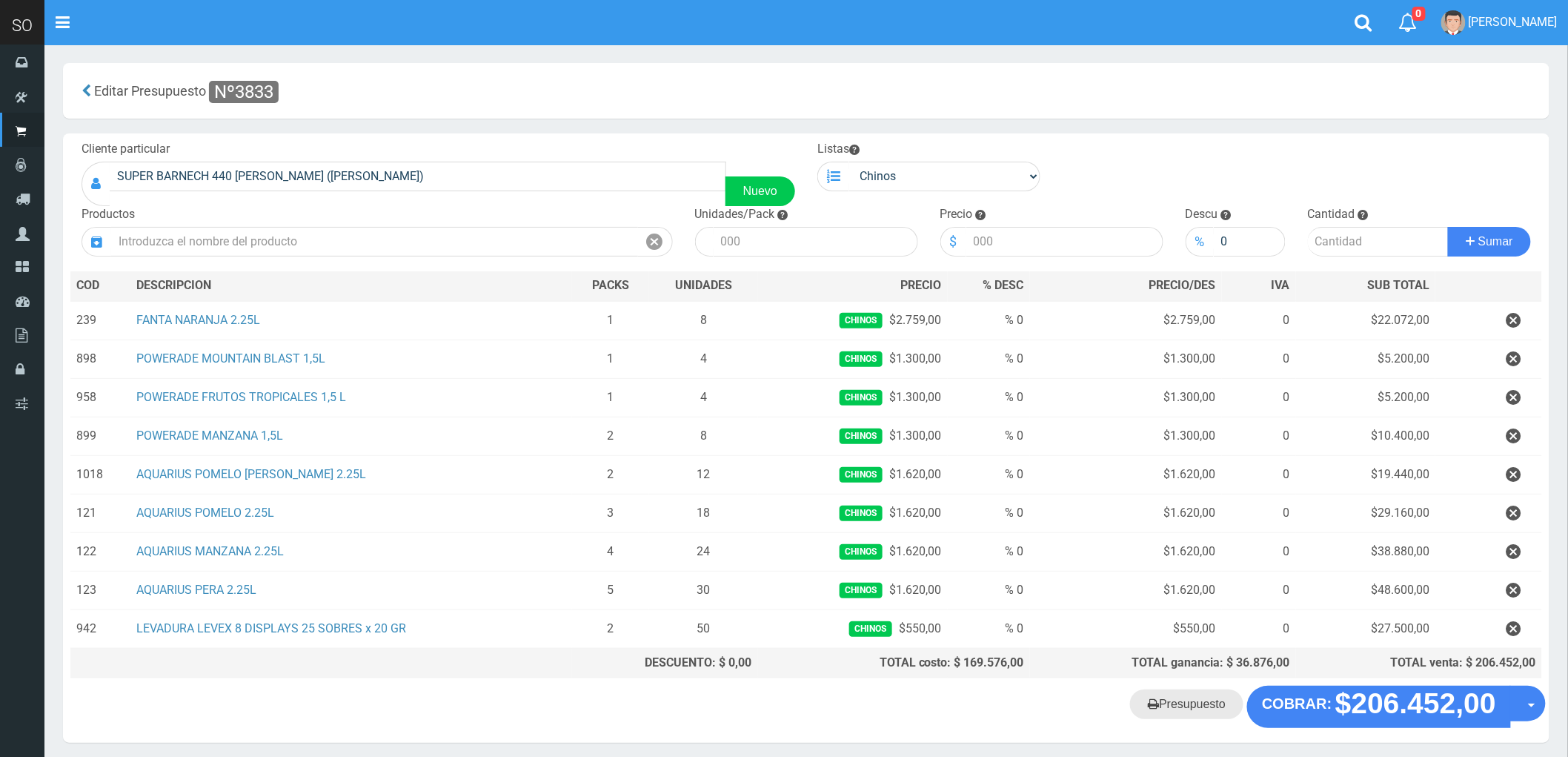
click at [1194, 709] on link "Presupuesto" at bounding box center [1187, 704] width 114 height 30
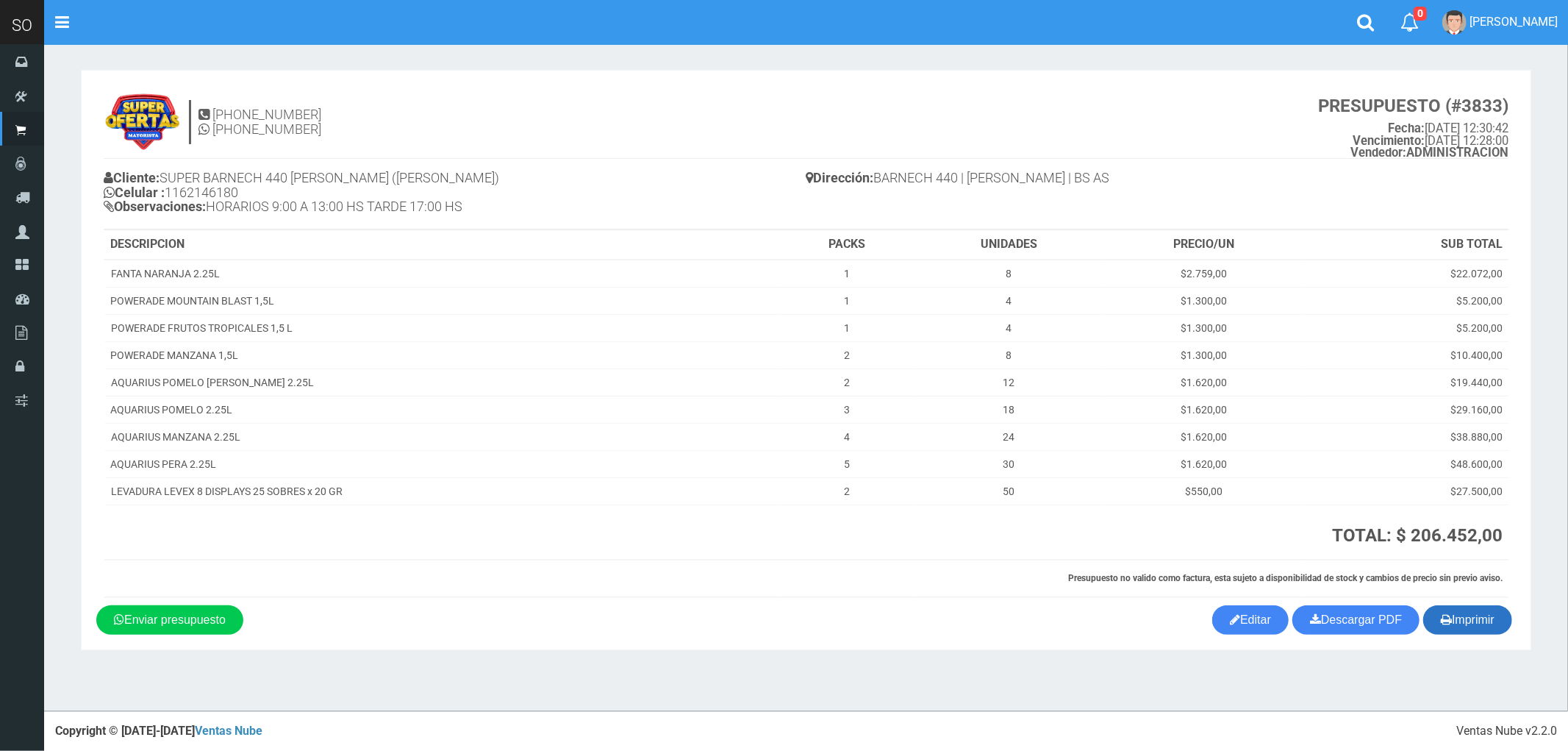
click at [1471, 620] on button "Imprimir" at bounding box center [1468, 620] width 89 height 30
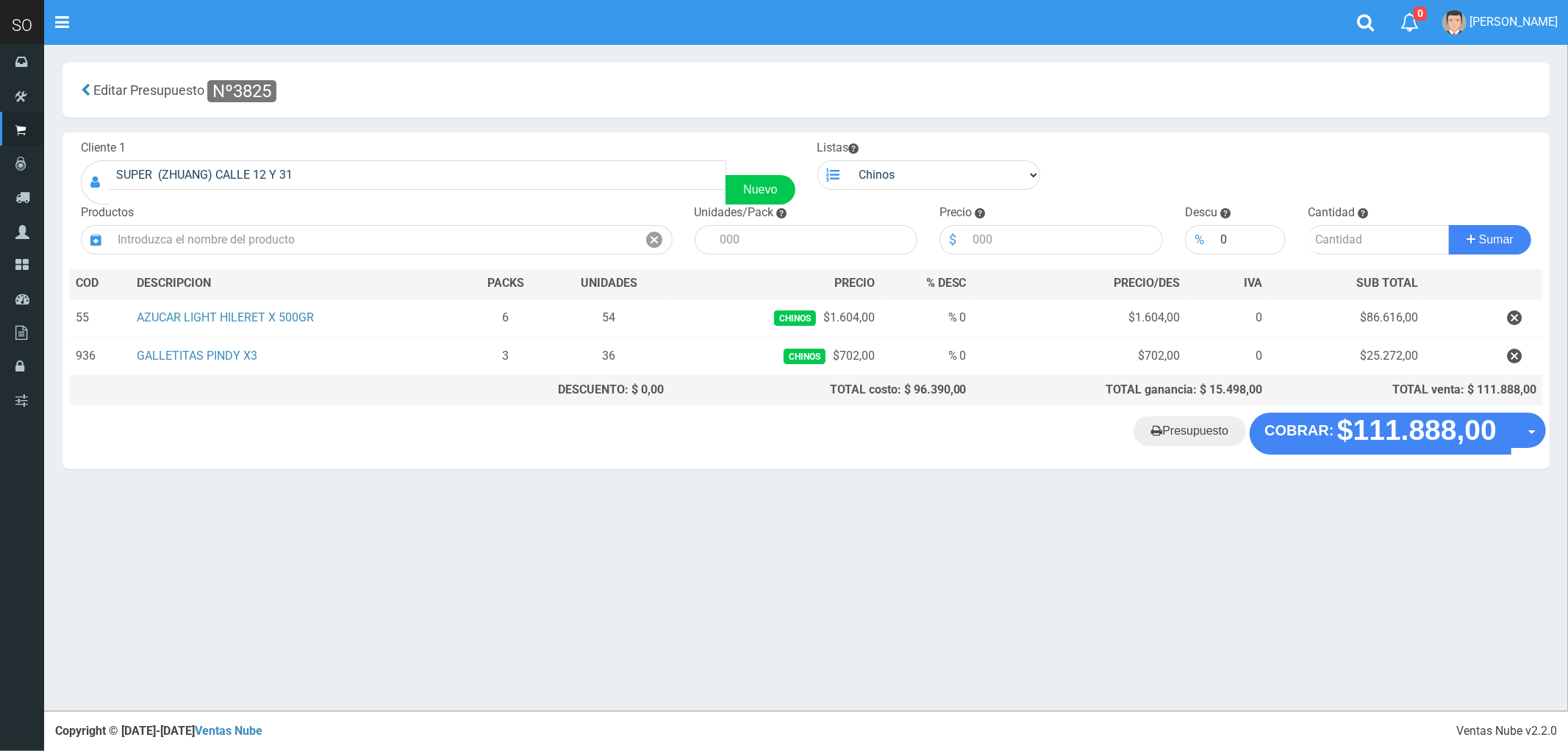
click at [726, 589] on div "× Titulo del Msj texto Mas Texto Cancelar Aceptar" at bounding box center [806, 356] width 1524 height 712
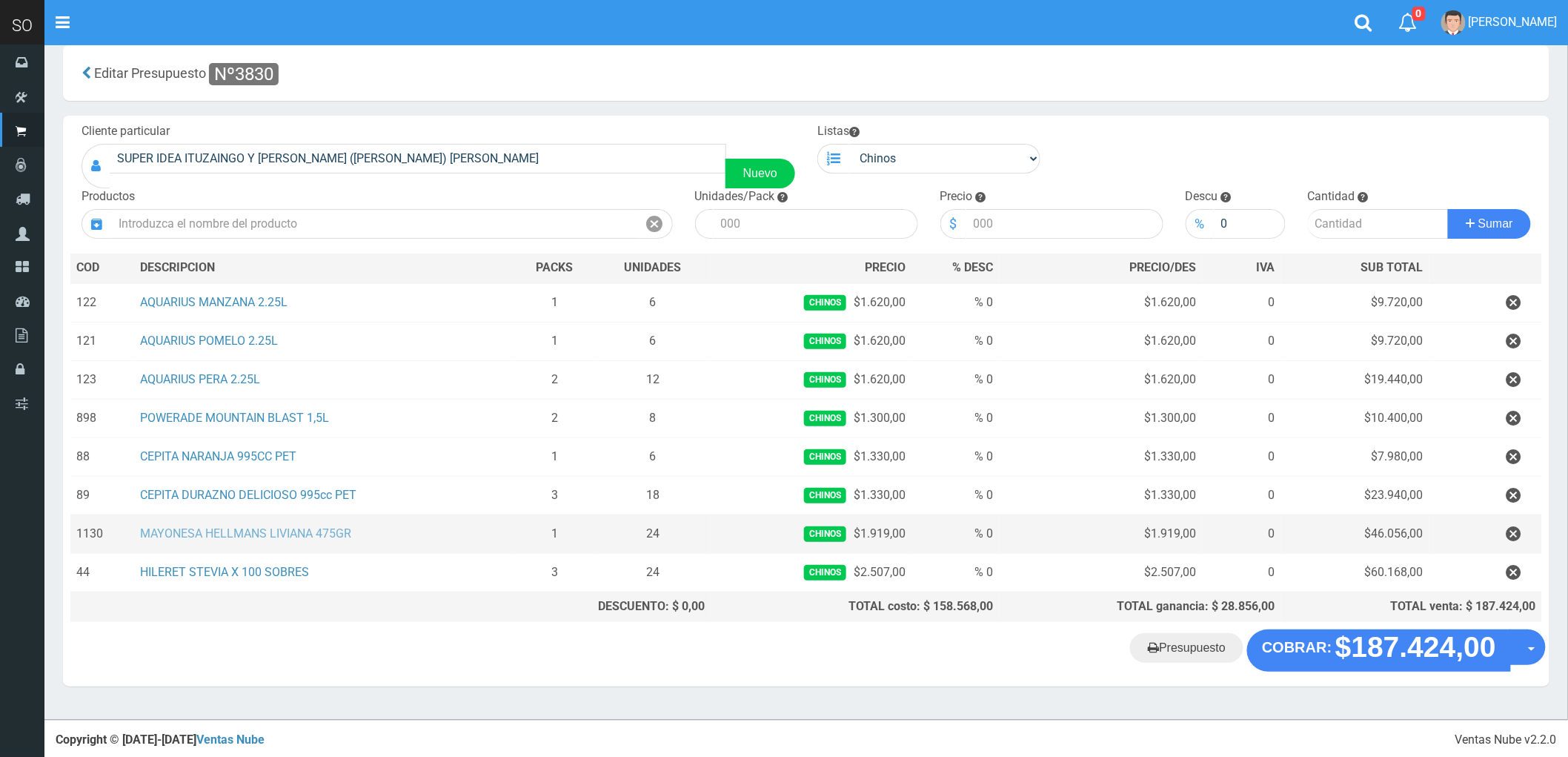
scroll to position [23, 0]
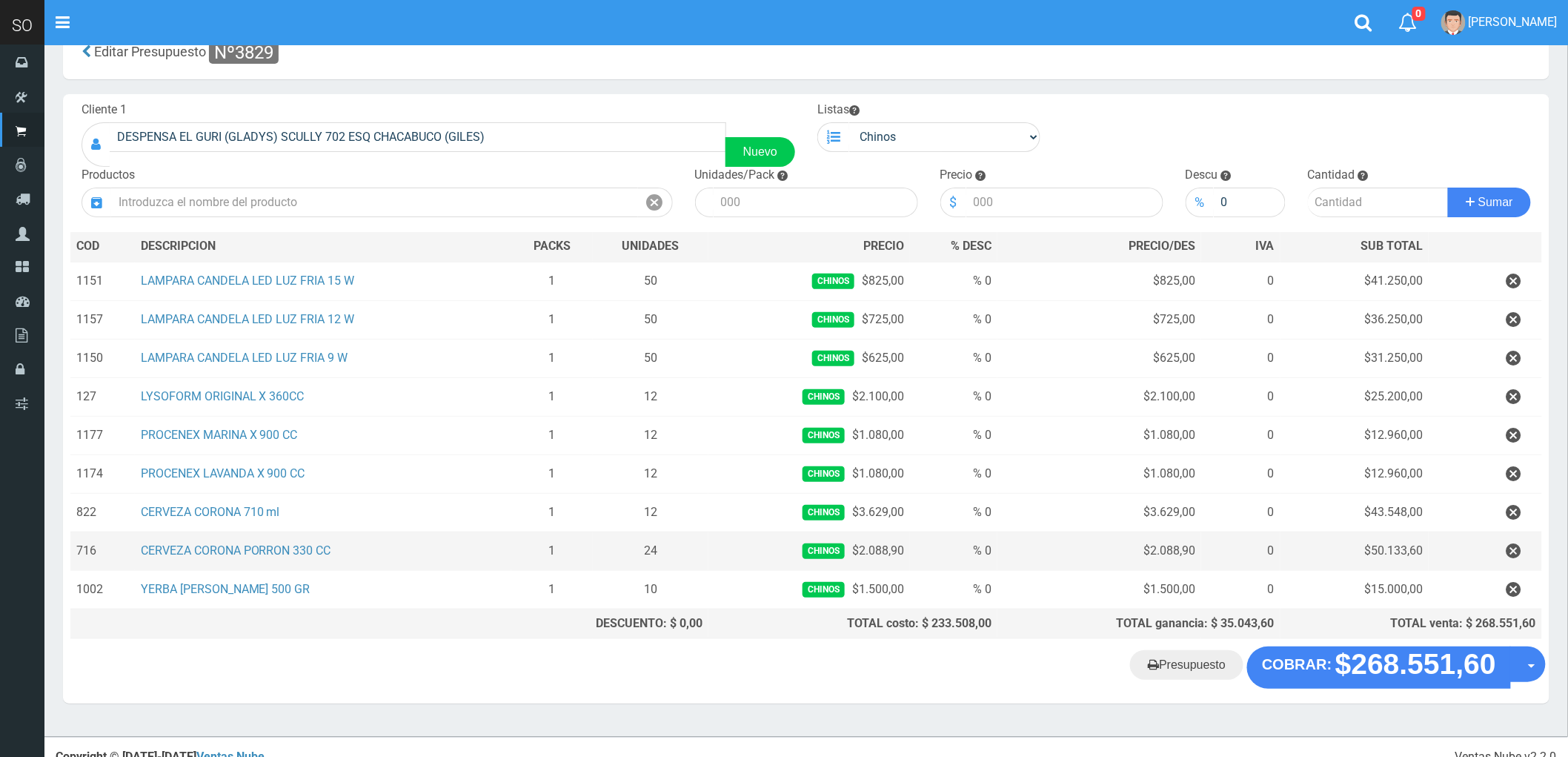
scroll to position [62, 0]
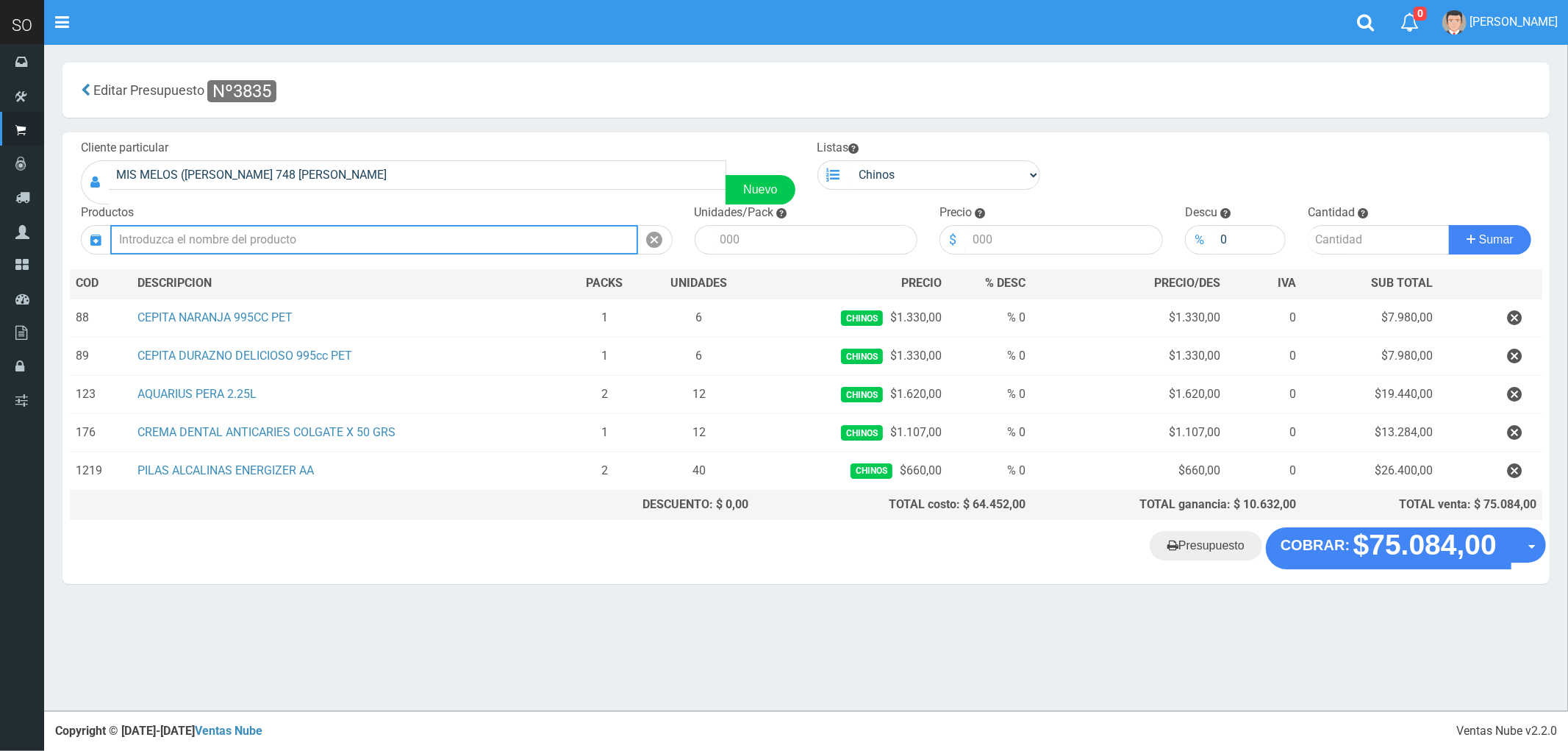
click at [192, 237] on input "text" at bounding box center [374, 239] width 528 height 30
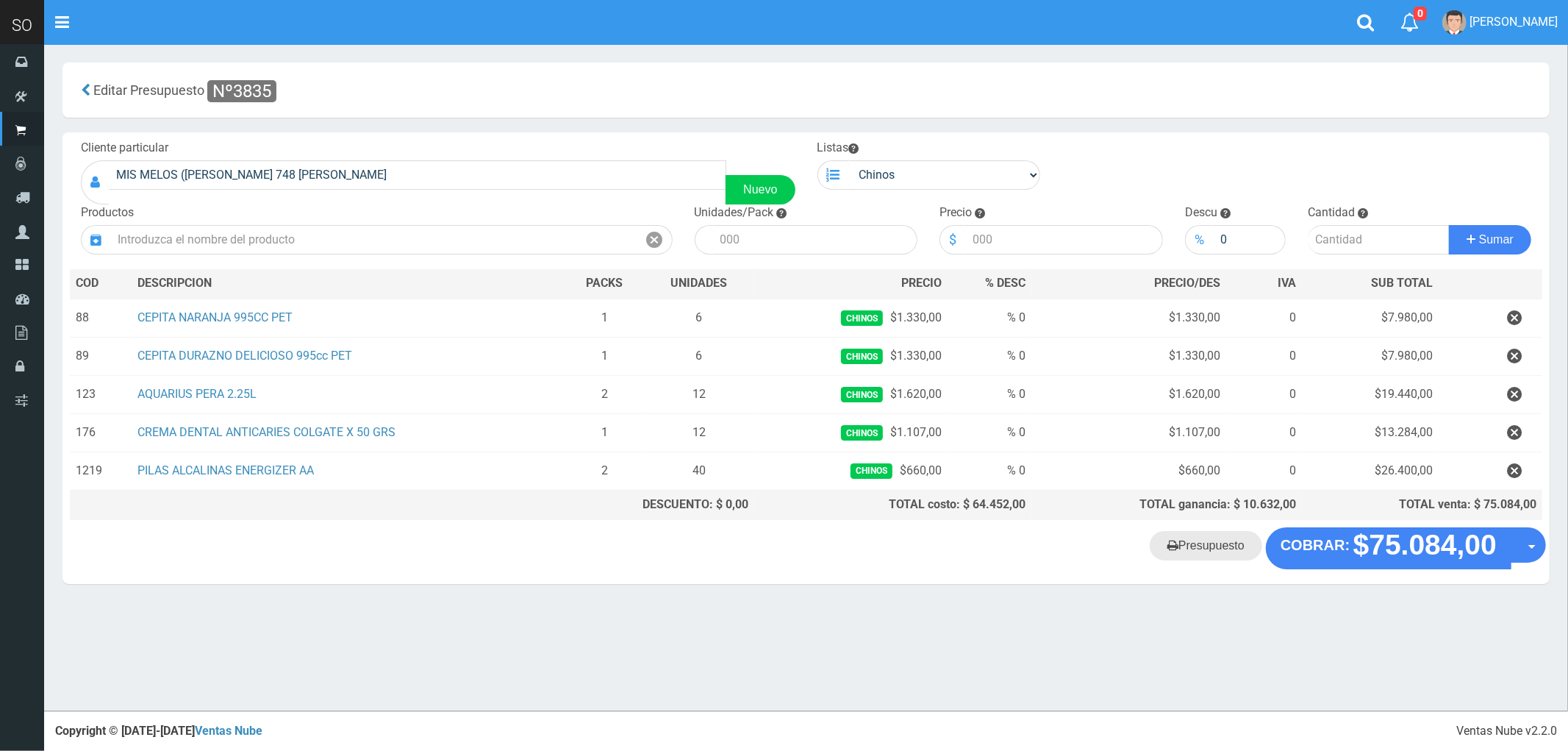
click at [1210, 558] on link "Presupuesto" at bounding box center [1207, 545] width 113 height 30
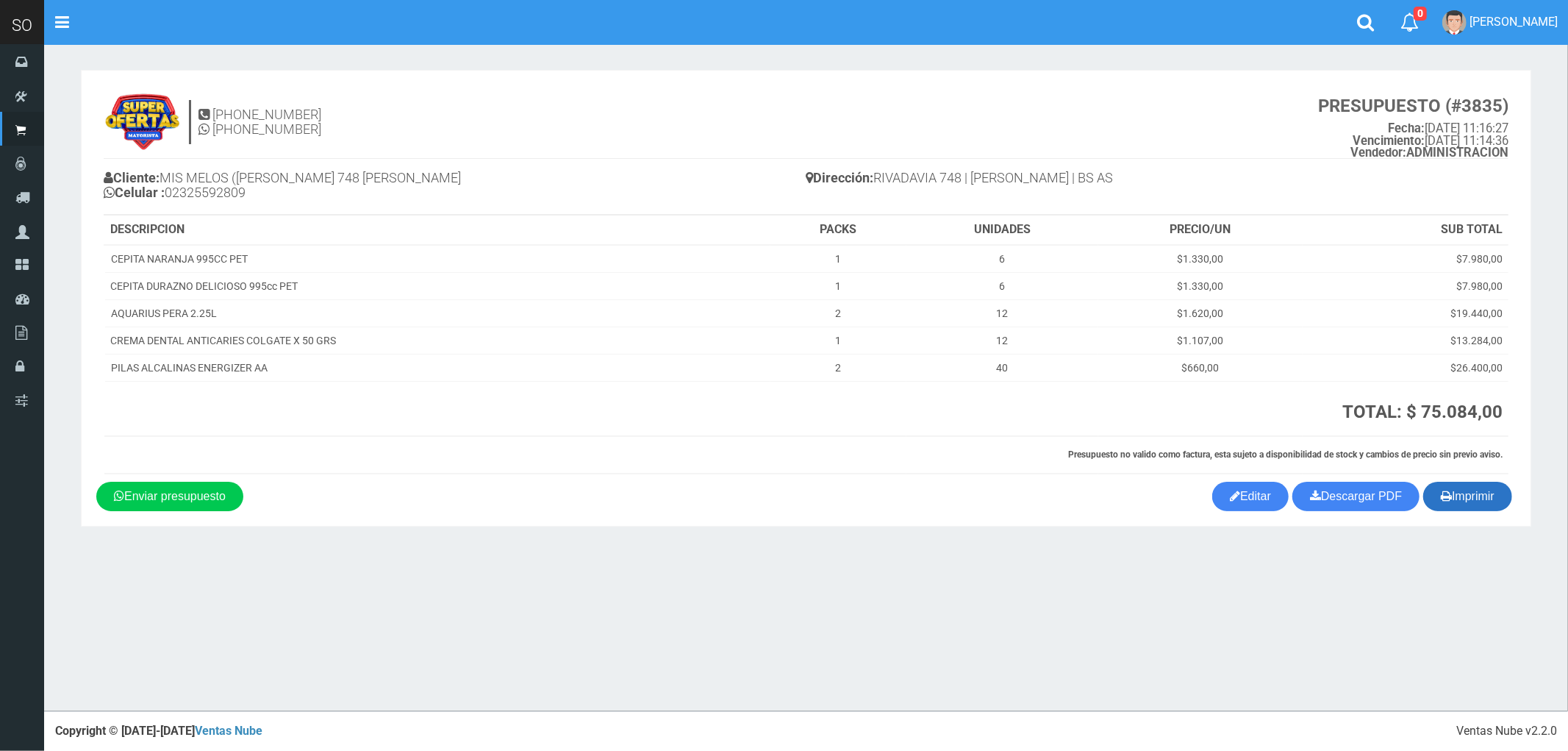
click at [1465, 504] on button "Imprimir" at bounding box center [1468, 497] width 89 height 30
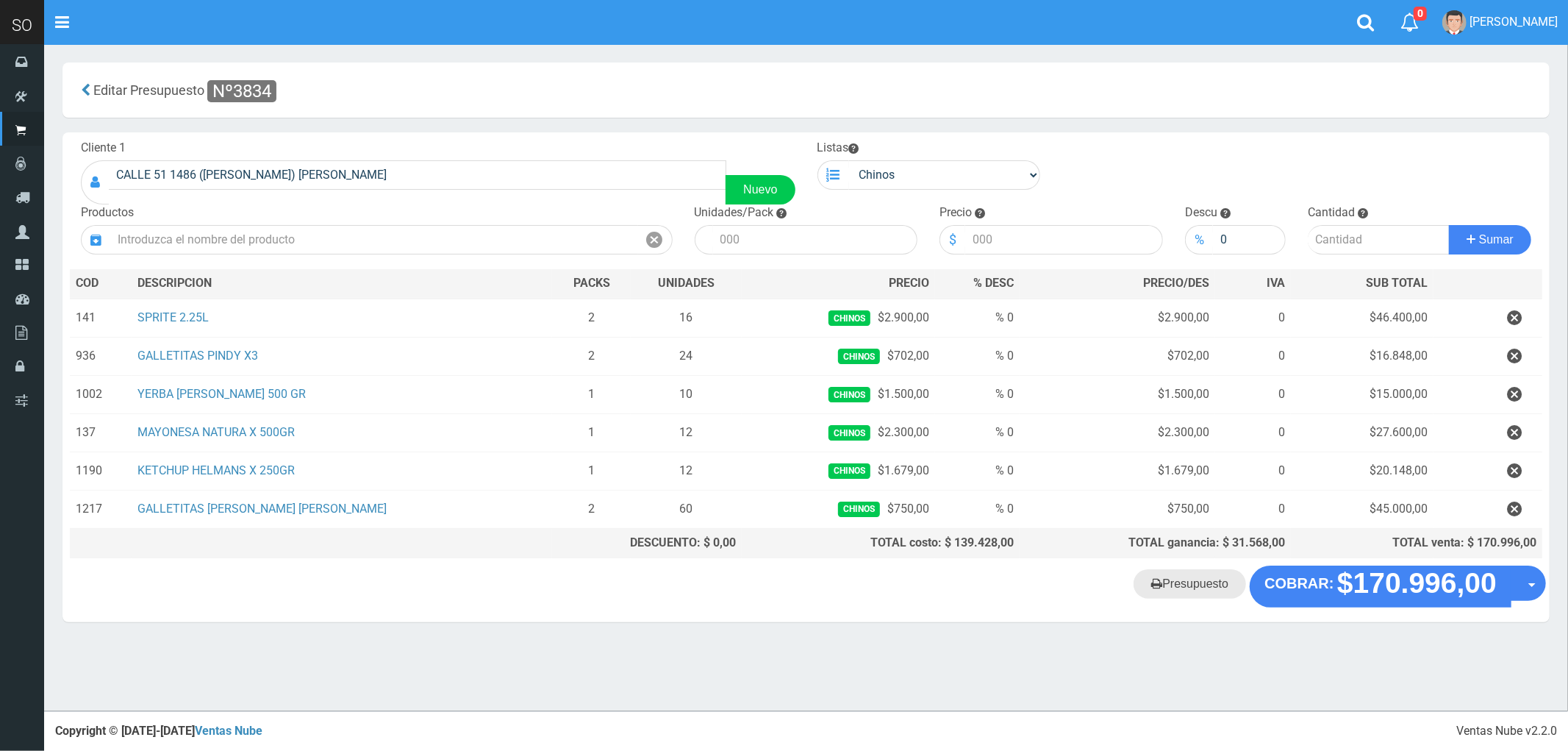
click at [1202, 591] on link "Presupuesto" at bounding box center [1190, 584] width 113 height 30
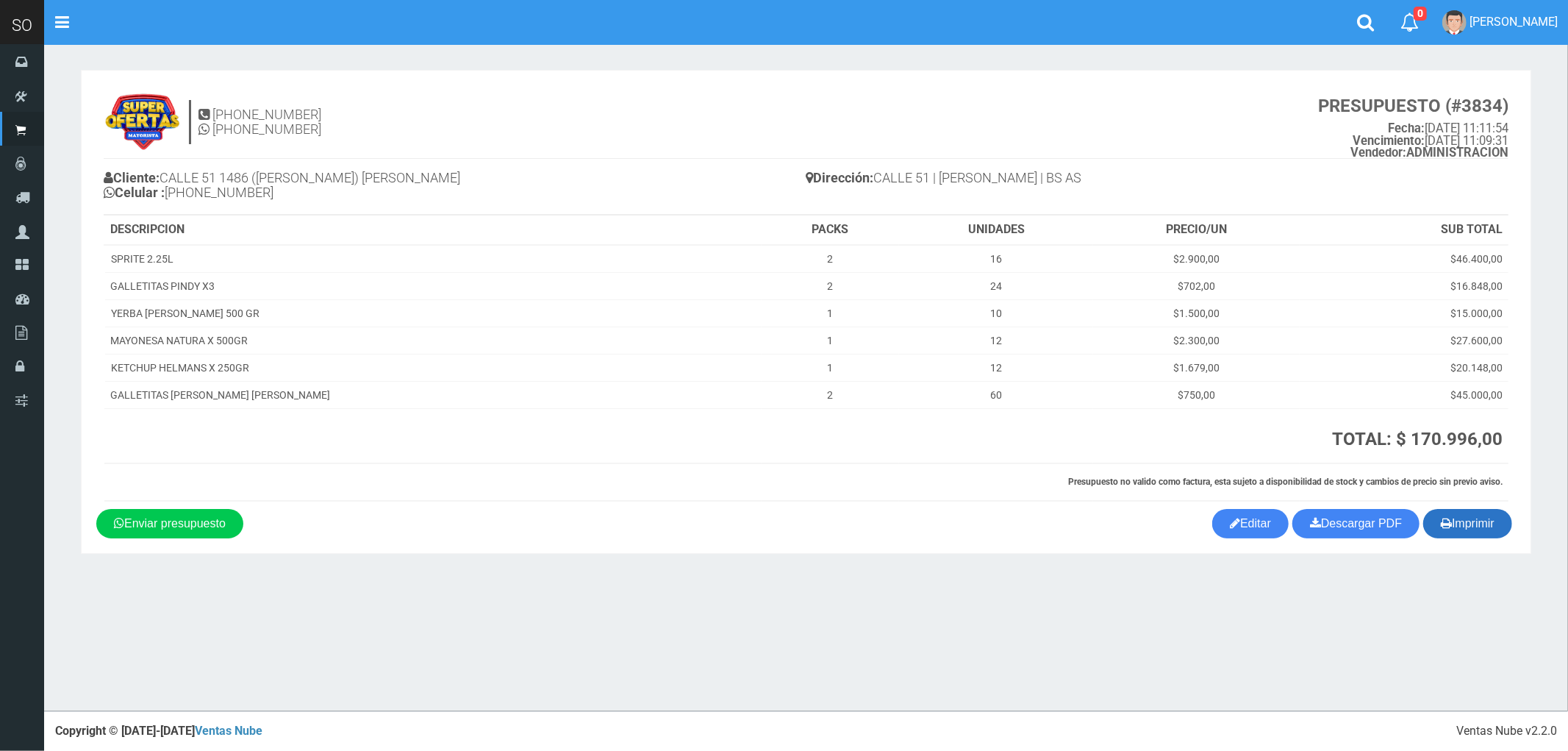
click at [1478, 527] on button "Imprimir" at bounding box center [1468, 523] width 89 height 30
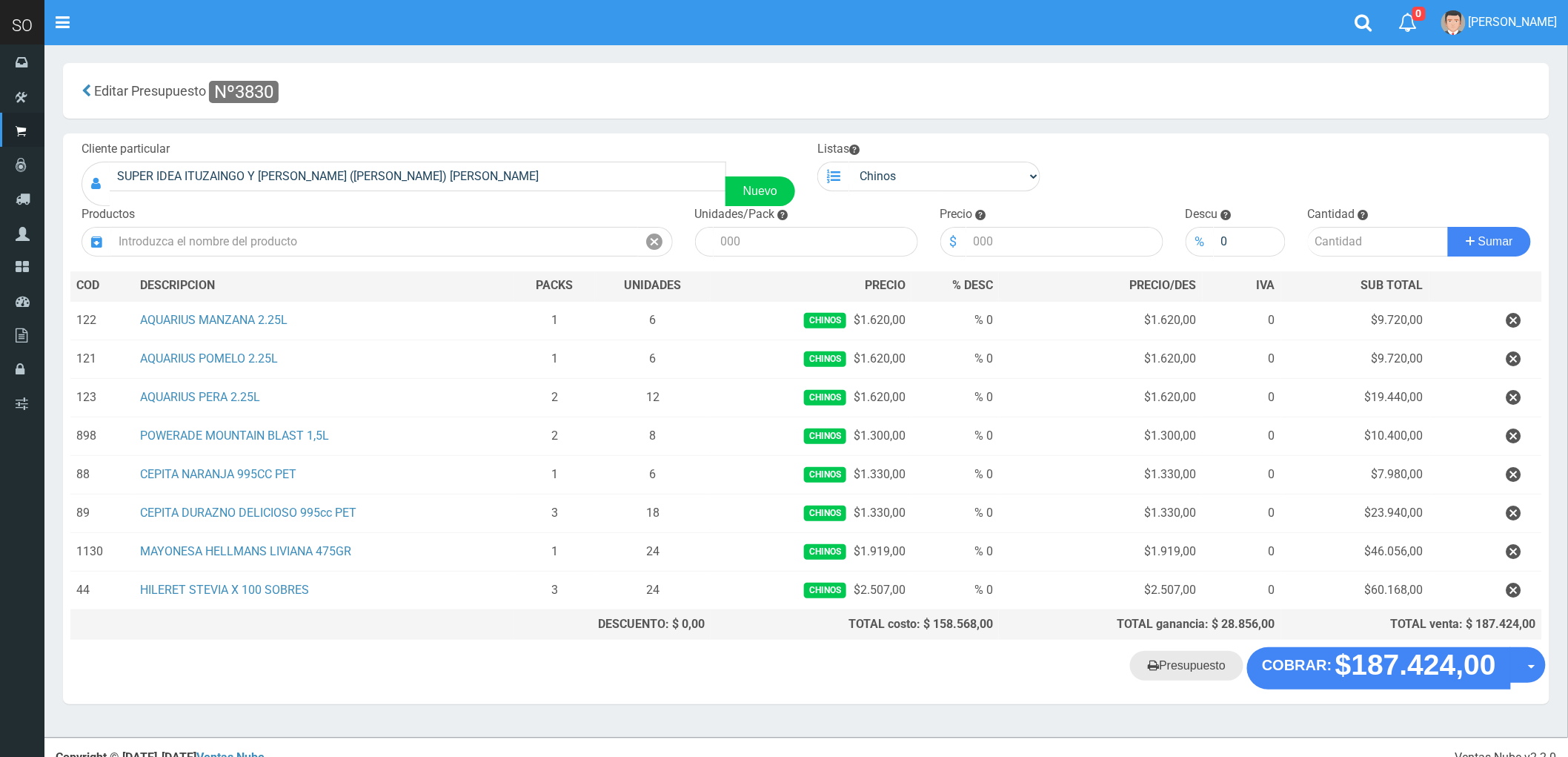
click at [1189, 675] on link "Presupuesto" at bounding box center [1187, 665] width 114 height 30
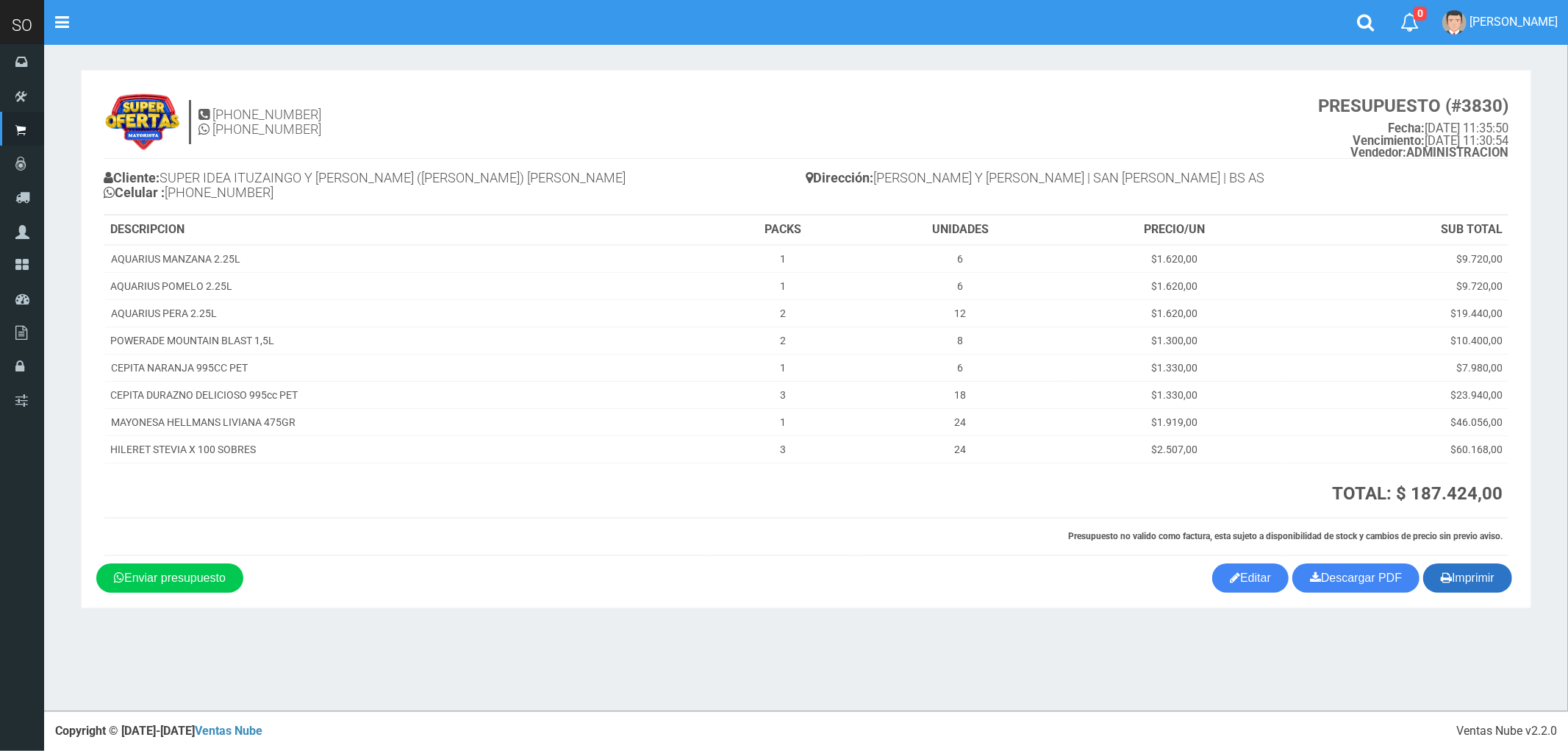
click at [1470, 578] on button "Imprimir" at bounding box center [1468, 578] width 89 height 30
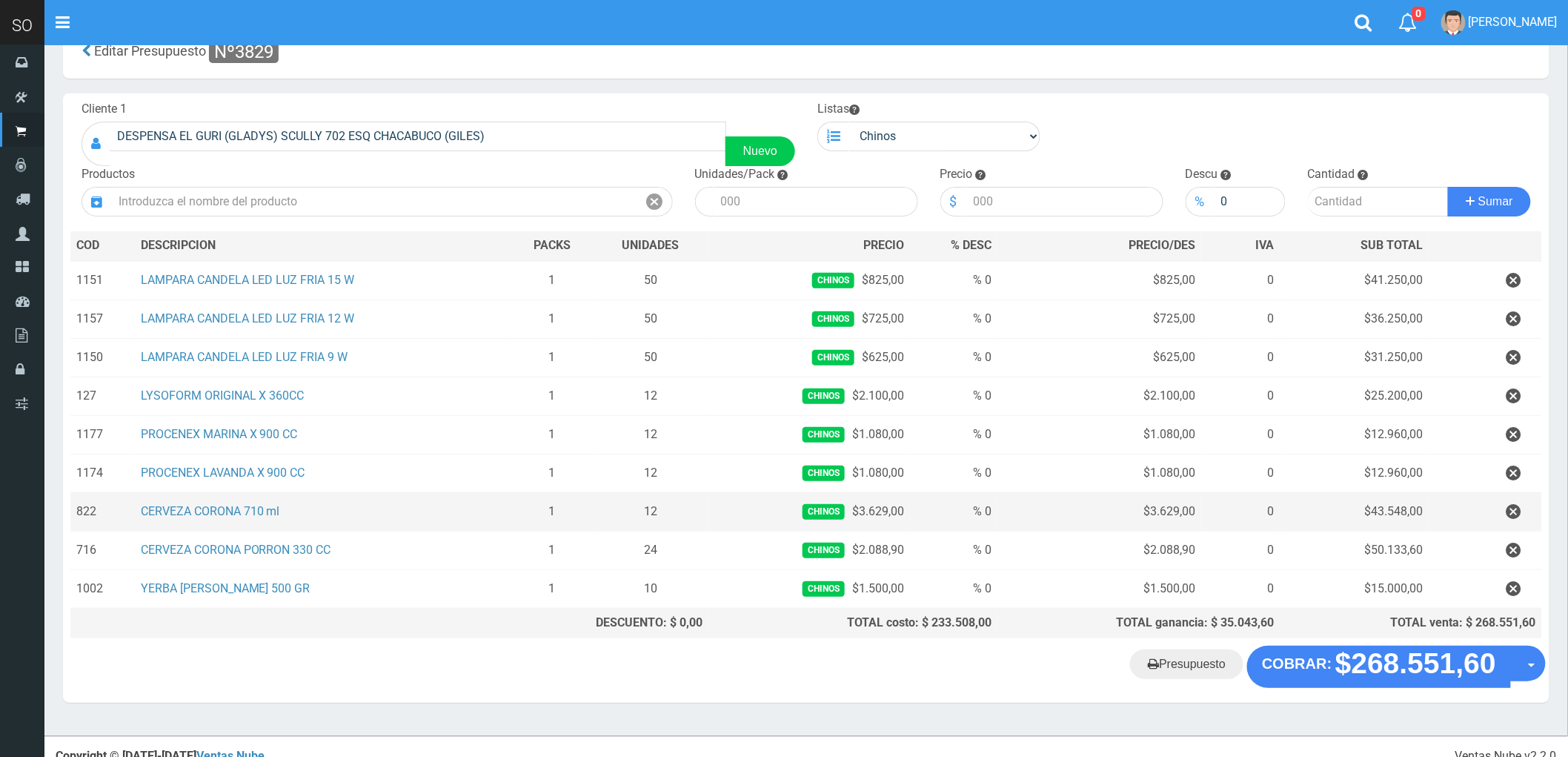
scroll to position [62, 0]
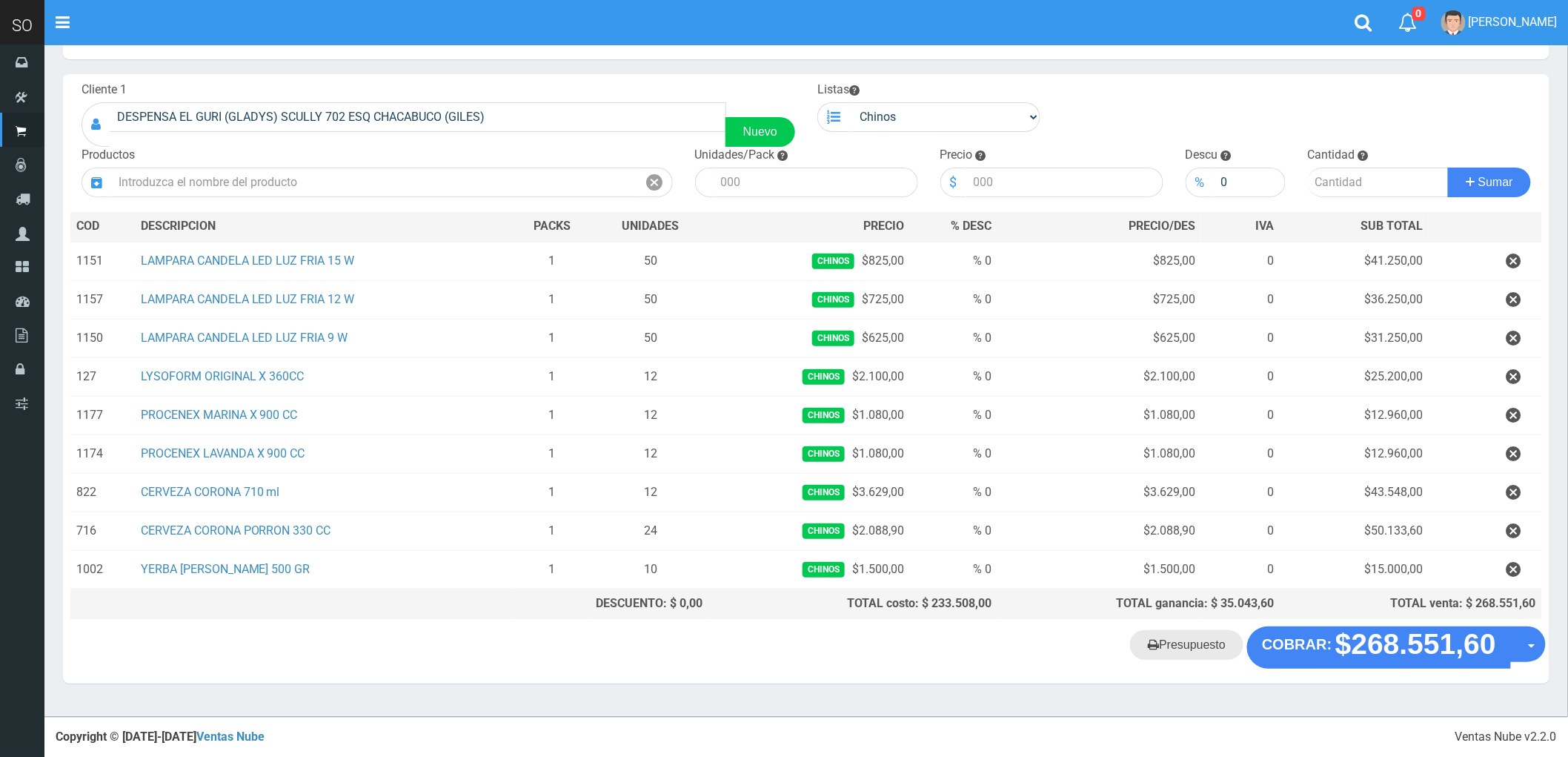
click at [1188, 647] on link "Presupuesto" at bounding box center [1187, 645] width 114 height 30
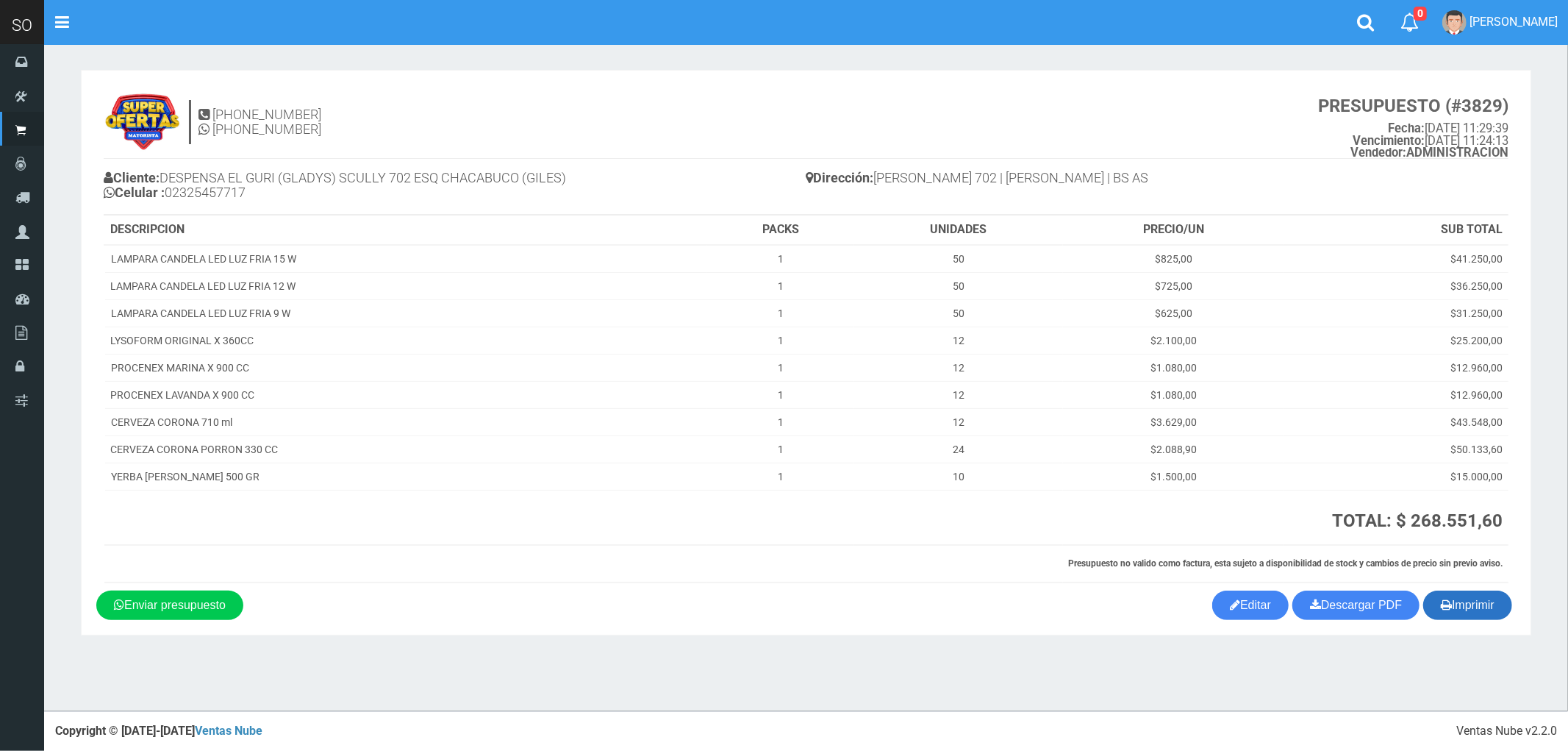
click at [1478, 613] on button "Imprimir" at bounding box center [1468, 605] width 89 height 30
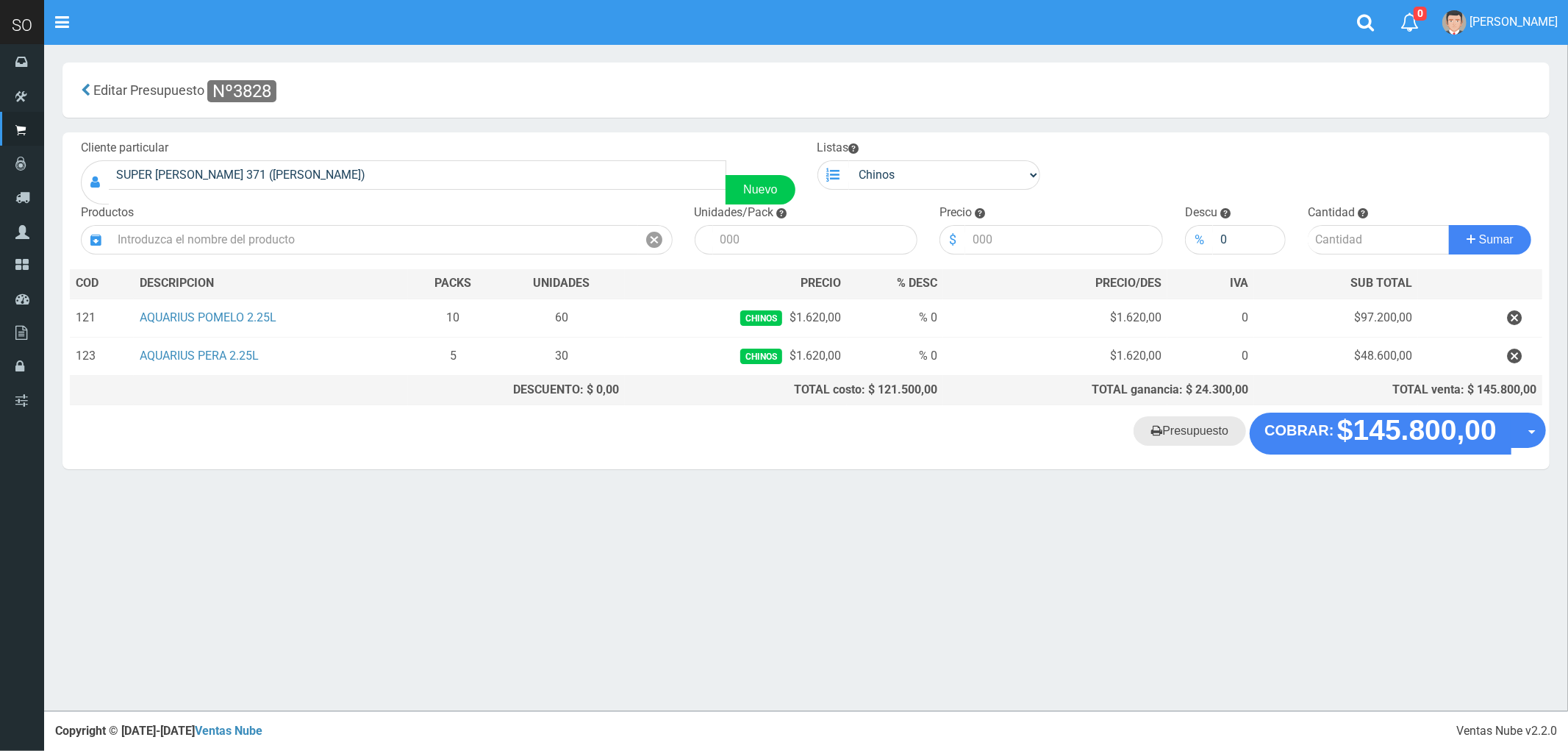
click at [1197, 438] on link "Presupuesto" at bounding box center [1190, 431] width 113 height 30
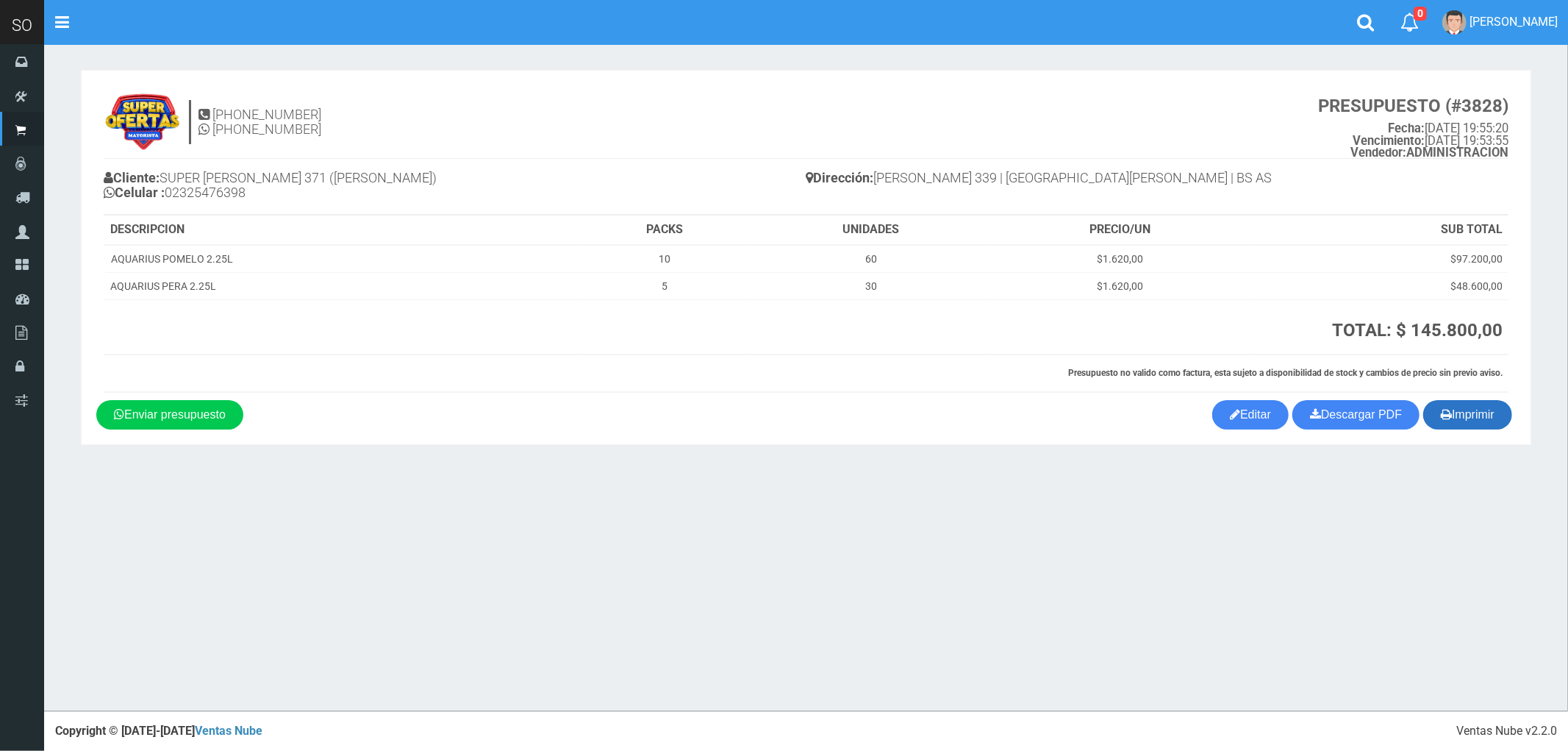
click at [1483, 419] on button "Imprimir" at bounding box center [1468, 414] width 89 height 30
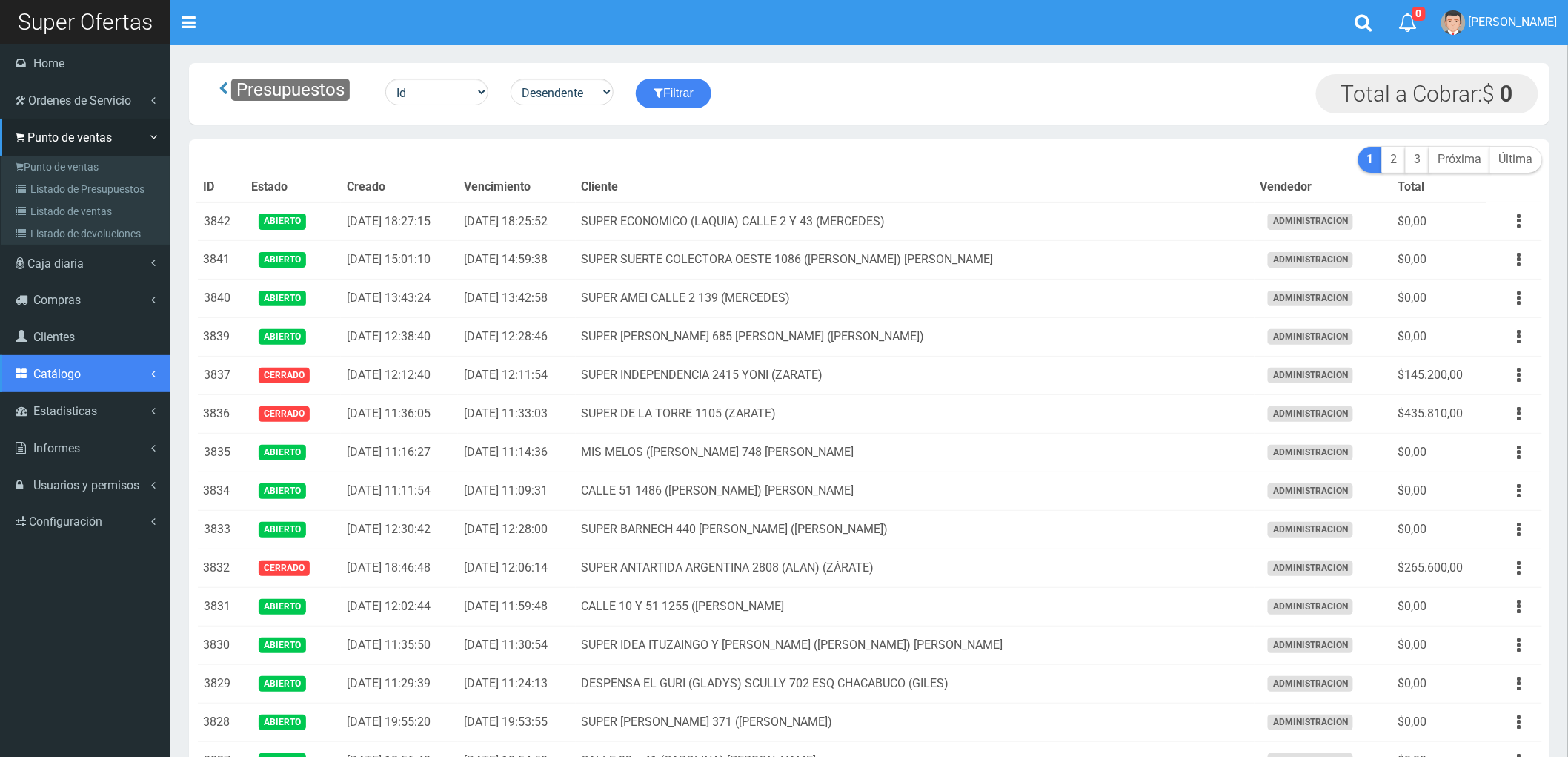
click at [50, 367] on span "Catálogo" at bounding box center [57, 374] width 47 height 14
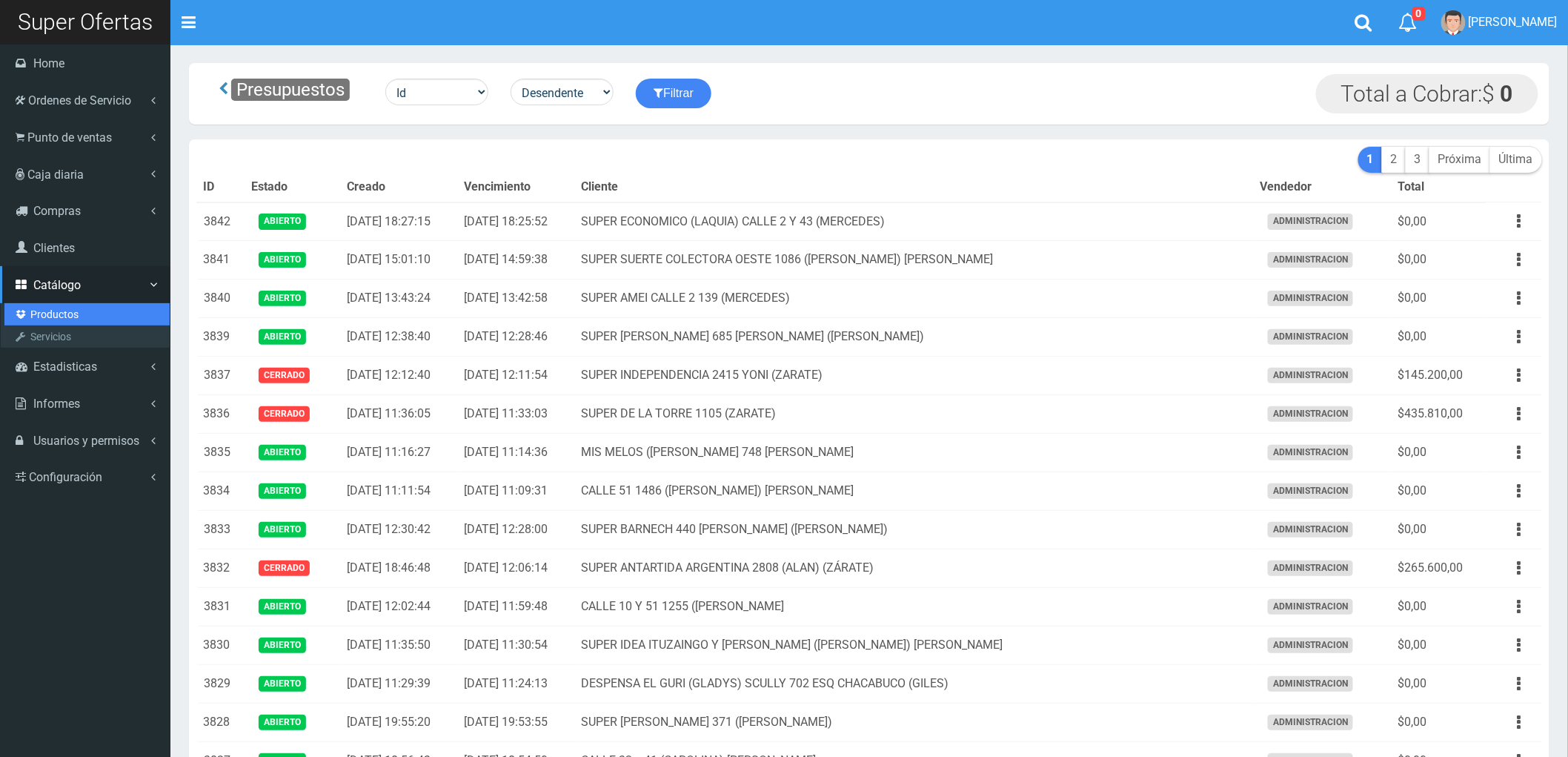
click at [37, 307] on link "Productos" at bounding box center [87, 313] width 165 height 22
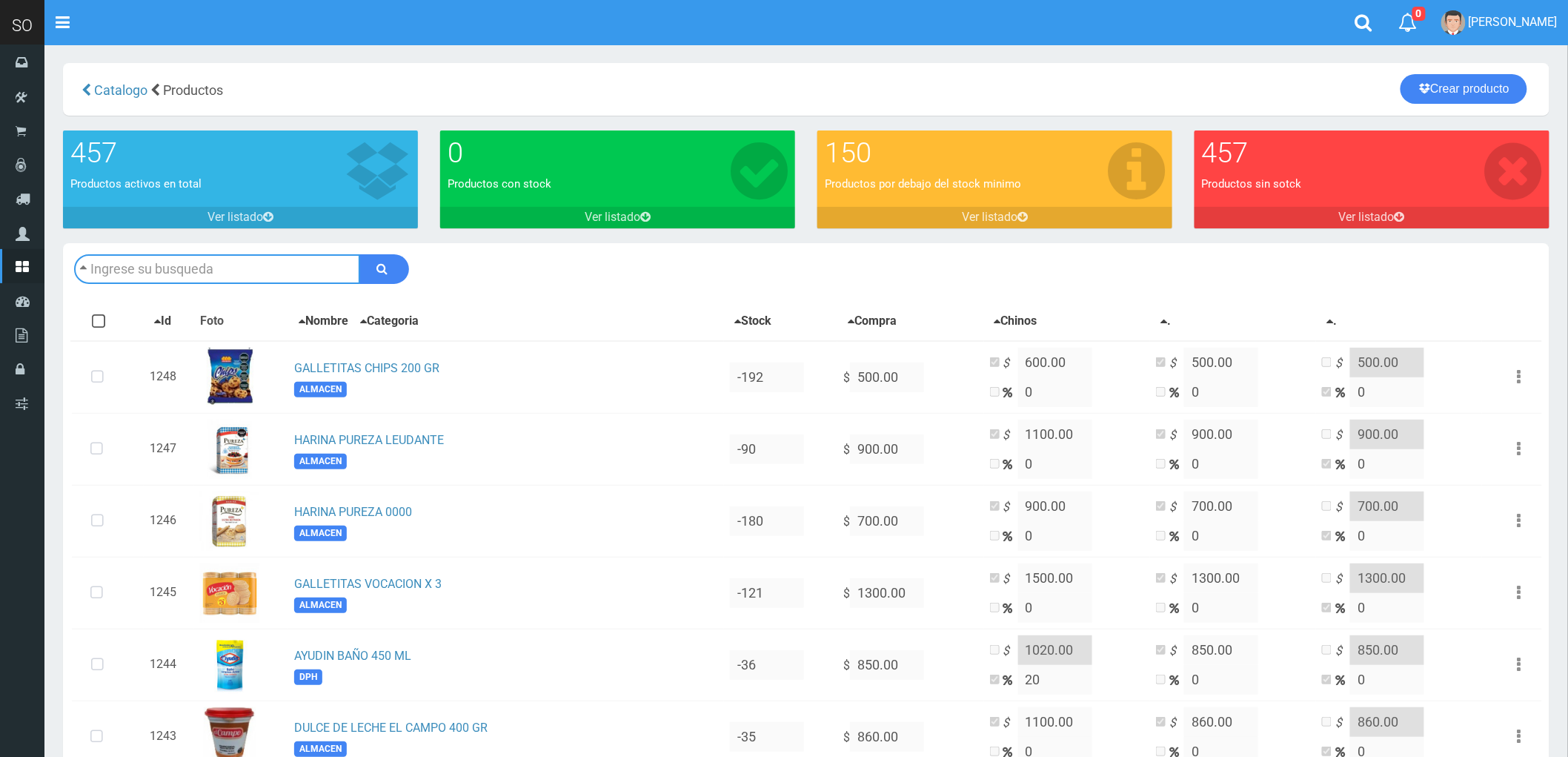
click at [151, 262] on input "text" at bounding box center [217, 269] width 286 height 30
type input "FANTA"
click at [359, 255] on button "submit" at bounding box center [385, 269] width 50 height 30
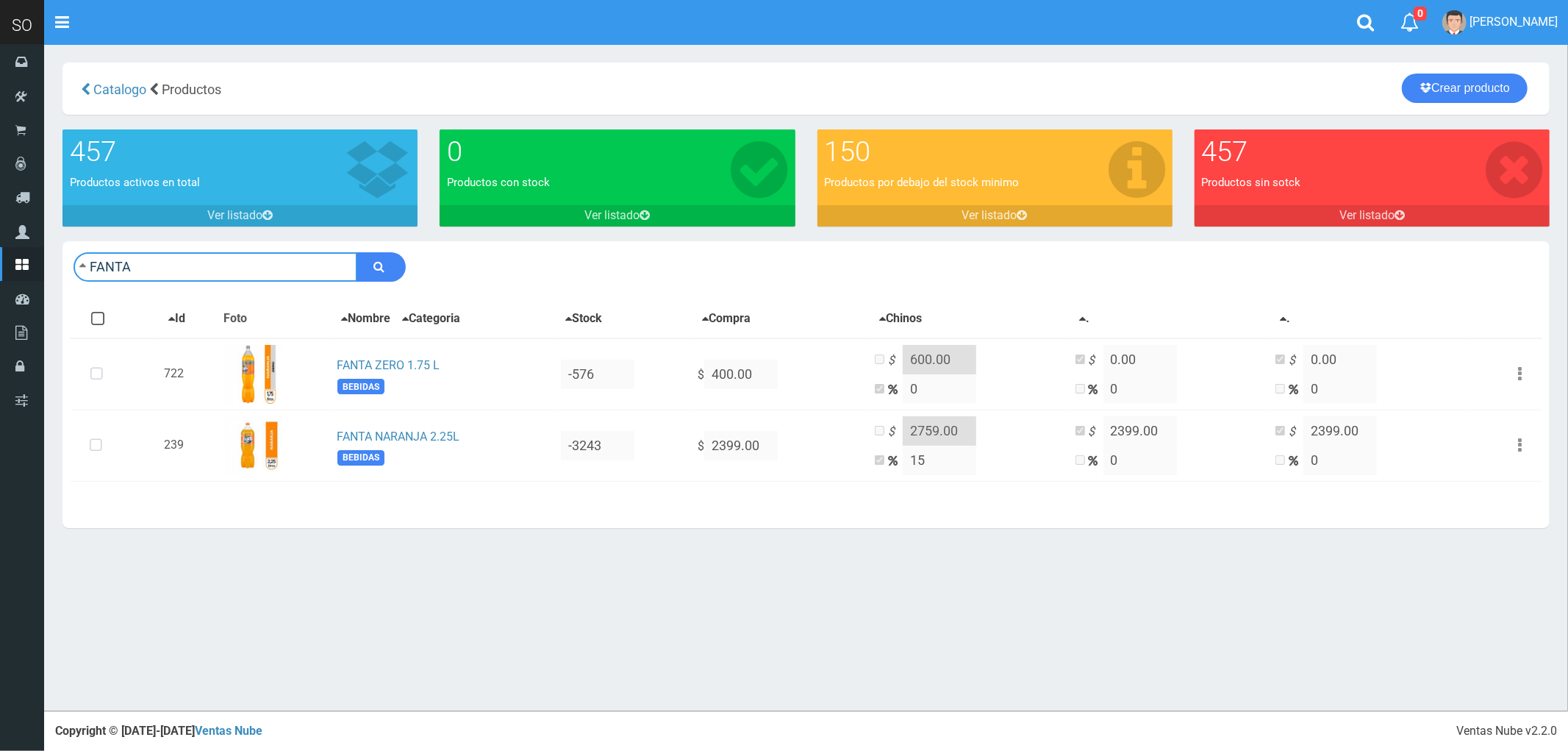
drag, startPoint x: 75, startPoint y: 255, endPoint x: 63, endPoint y: 254, distance: 12.0
click at [63, 254] on div "FANTA Descargar PDF Guardar cambios" at bounding box center [806, 267] width 1488 height 52
click at [357, 253] on button "submit" at bounding box center [381, 267] width 50 height 30
type input "NATURA 50"
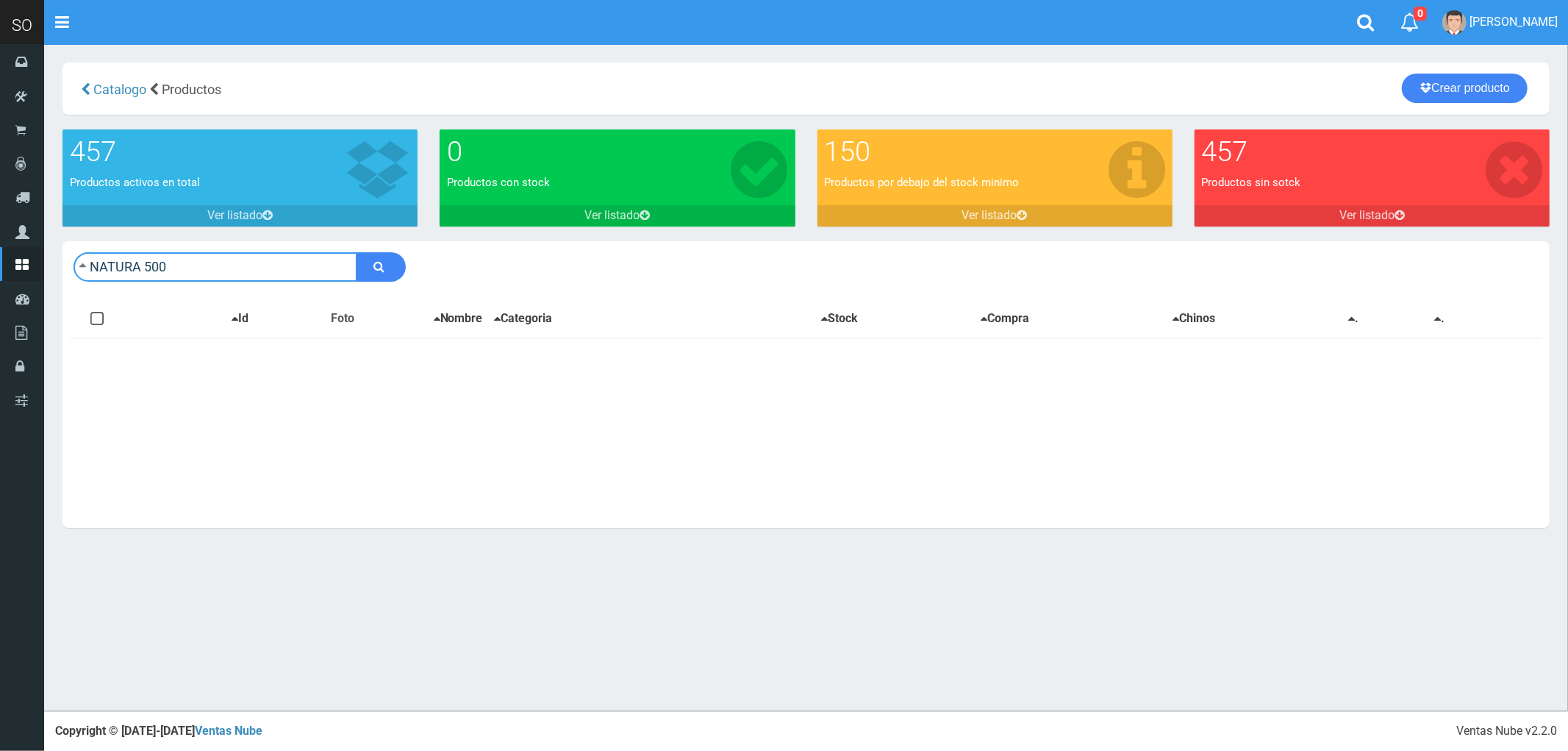
click at [163, 267] on input "NATURA 500" at bounding box center [215, 267] width 284 height 30
type input "MAYONESA NATURA X 500GR"
click at [357, 253] on button "submit" at bounding box center [381, 267] width 50 height 30
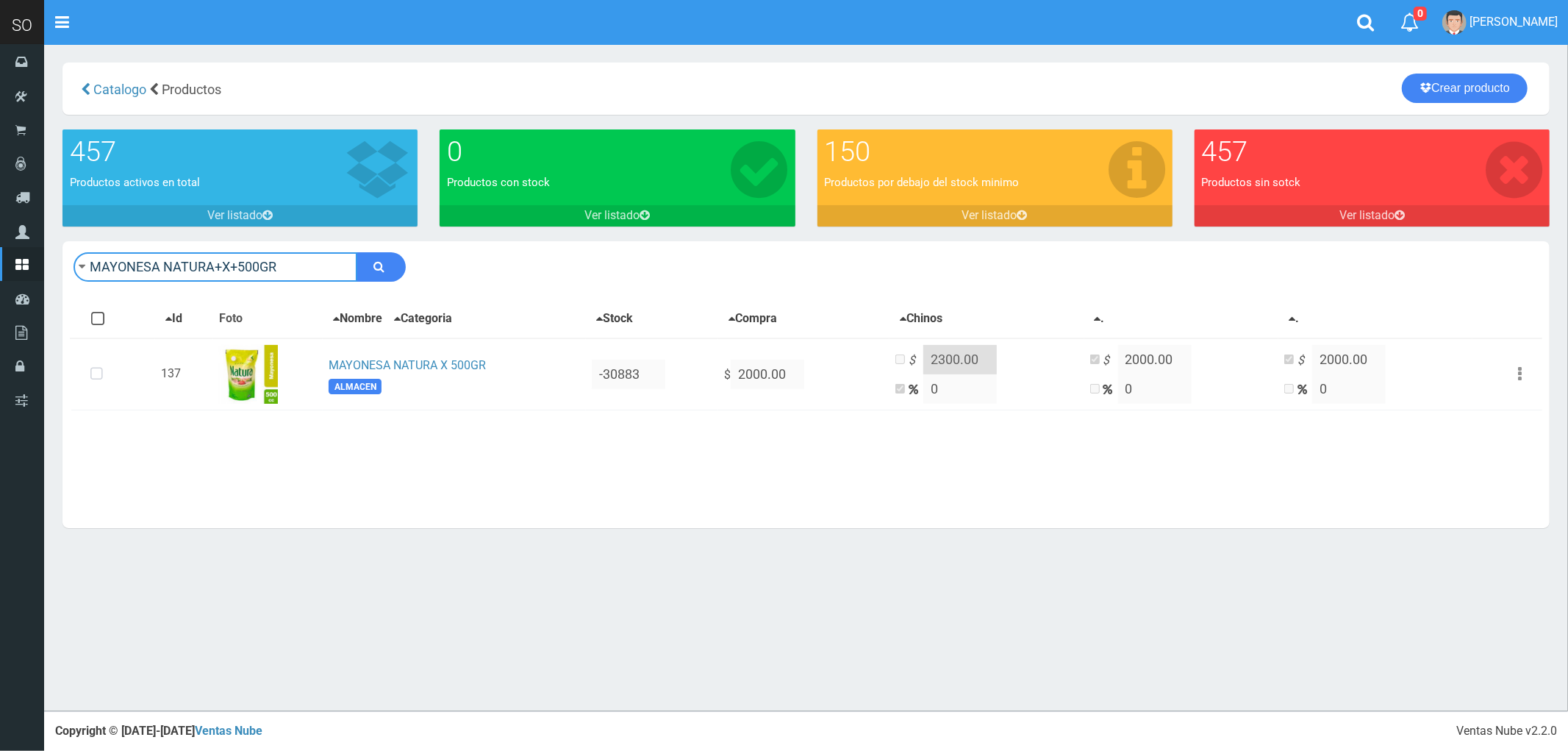
drag, startPoint x: 285, startPoint y: 263, endPoint x: 79, endPoint y: 244, distance: 206.9
click at [79, 244] on div "MAYONESA NATURA+X+500GR Descargar PDF Guardar cambios 150" at bounding box center [806, 267] width 1488 height 52
type input "KETCHUP"
click at [357, 253] on button "submit" at bounding box center [381, 267] width 50 height 30
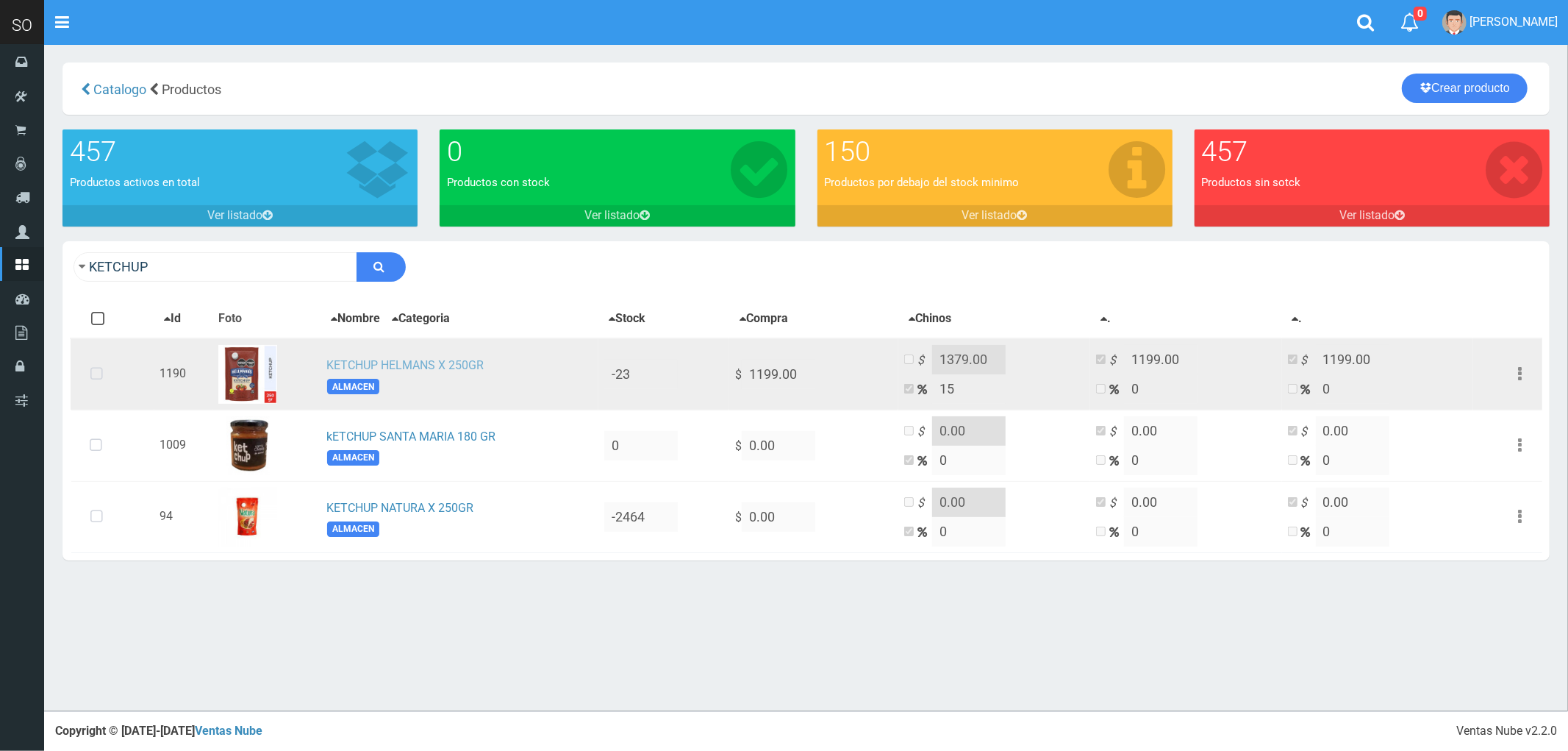
click at [432, 358] on link "KETCHUP HELMANS X 250GR" at bounding box center [405, 364] width 158 height 14
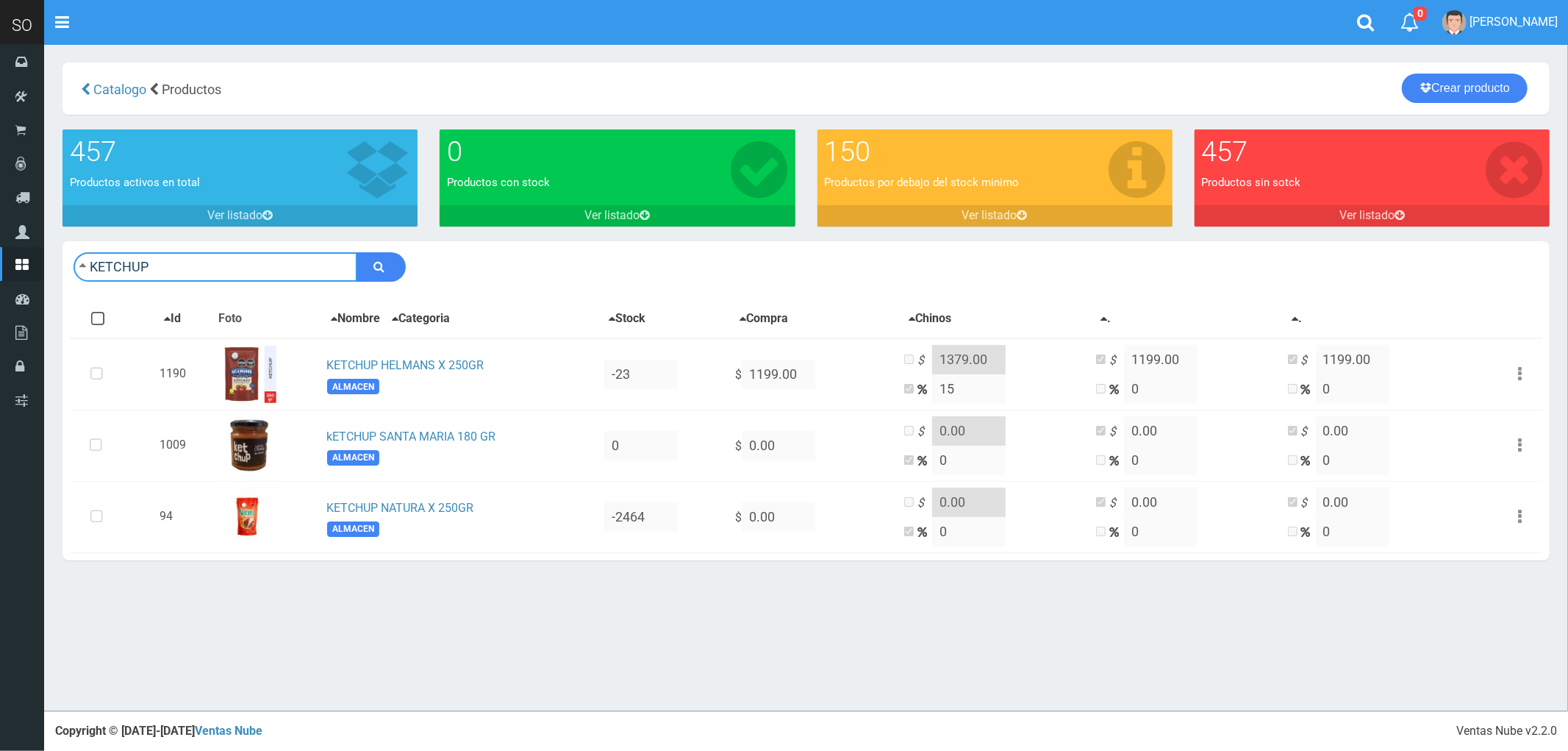
drag, startPoint x: 120, startPoint y: 273, endPoint x: 67, endPoint y: 277, distance: 53.2
click at [67, 277] on div "KETCHUP Descargar PDF Guardar cambios Imprimir Seleccion 150" at bounding box center [806, 267] width 1488 height 52
type input "MAYONESA HELLMANS LIVIANA 237GR"
click at [357, 253] on button "submit" at bounding box center [381, 267] width 50 height 30
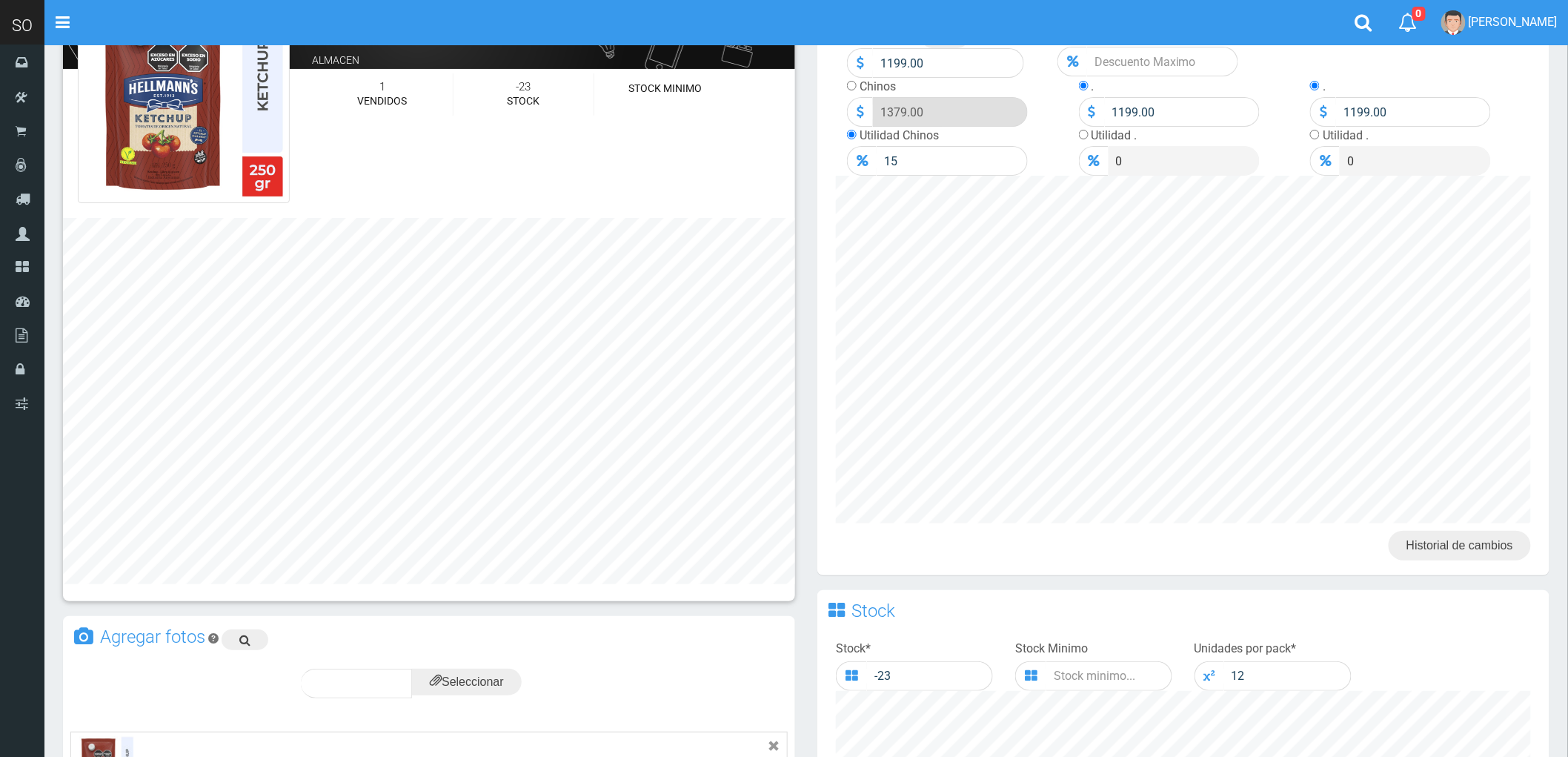
scroll to position [82, 0]
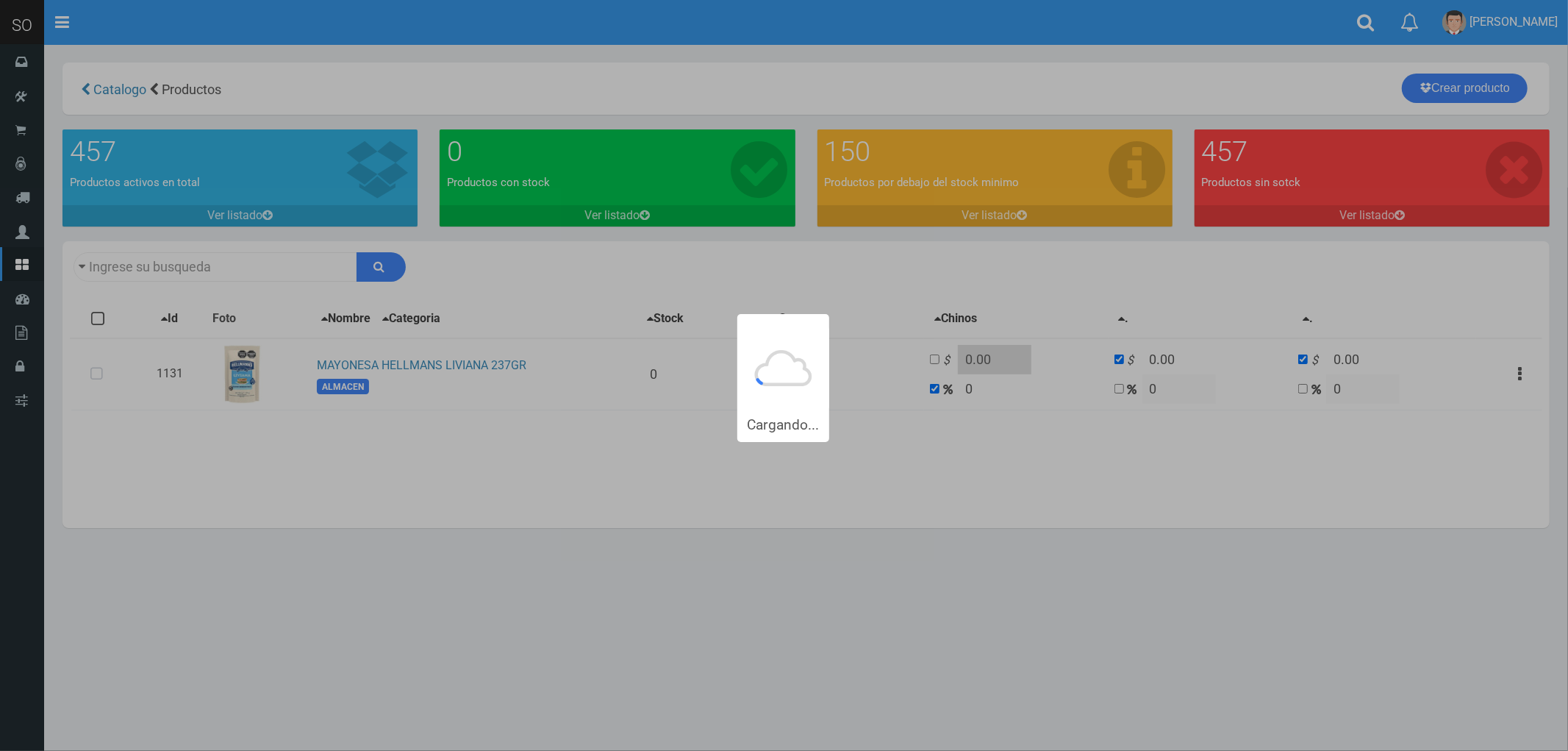
type input "MAYONESA HELLMANS+LIVIANA+237GR"
